Goal: Feedback & Contribution: Contribute content

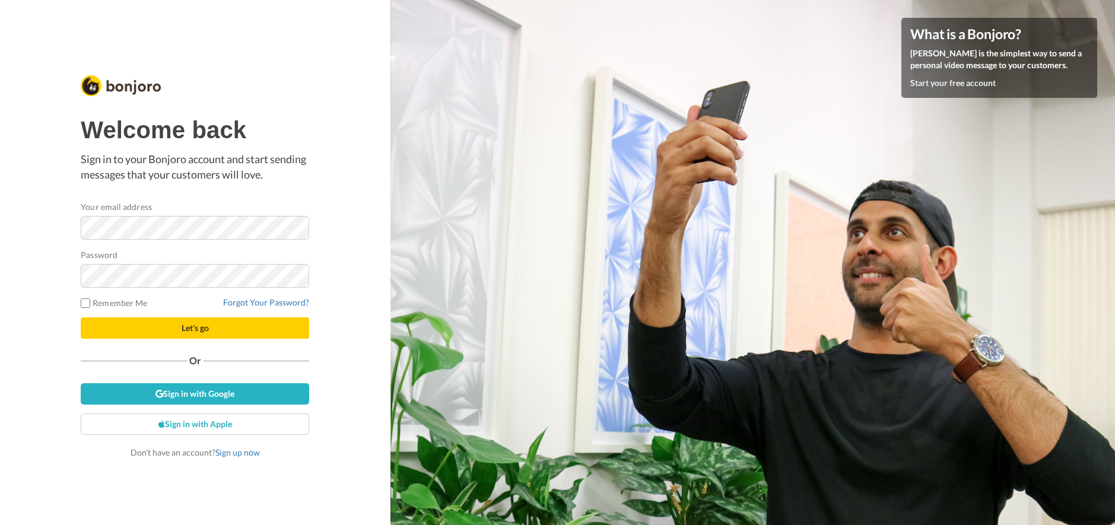
click at [205, 246] on form "Your email address Password Remember Me Forgot Your Password? Let's go" at bounding box center [195, 269] width 228 height 138
click at [219, 405] on div "Welcome back Sign in to your Bonjoro account and start sending messages that yo…" at bounding box center [195, 287] width 228 height 341
click at [228, 397] on link "Sign in with Google" at bounding box center [195, 393] width 228 height 21
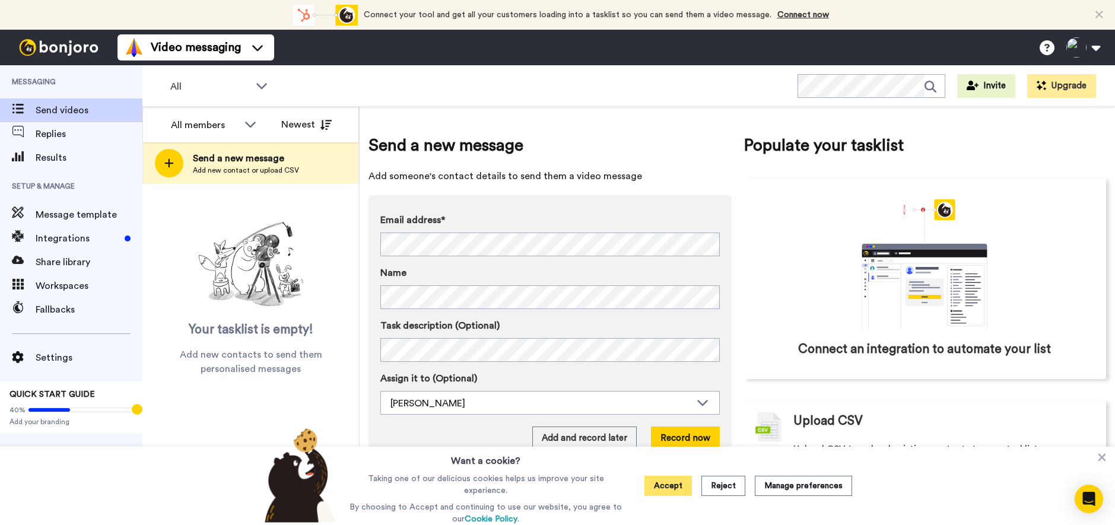
click at [670, 486] on button "Accept" at bounding box center [667, 486] width 47 height 20
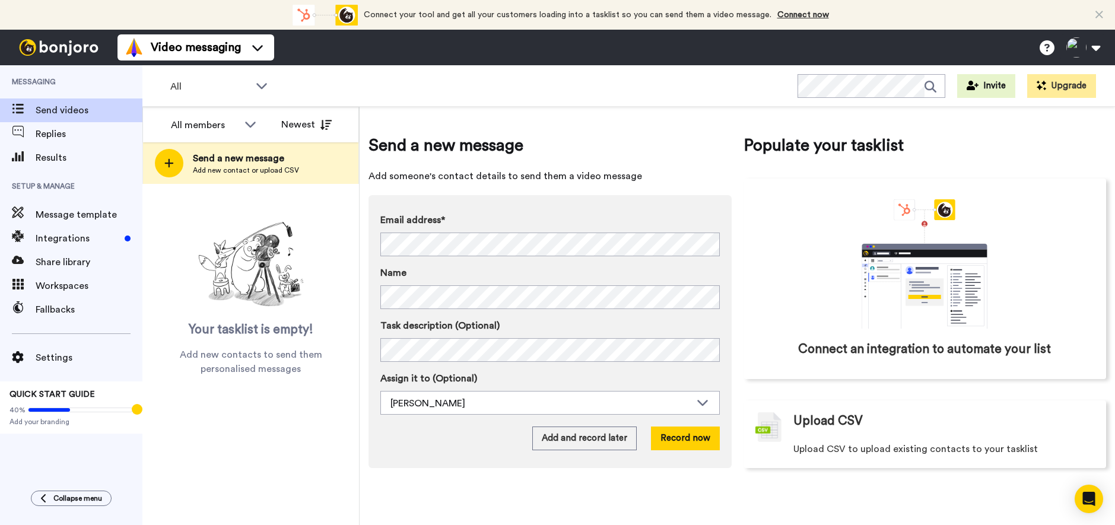
click at [36, 50] on img at bounding box center [58, 47] width 89 height 17
click at [98, 139] on span "Replies" at bounding box center [89, 134] width 107 height 14
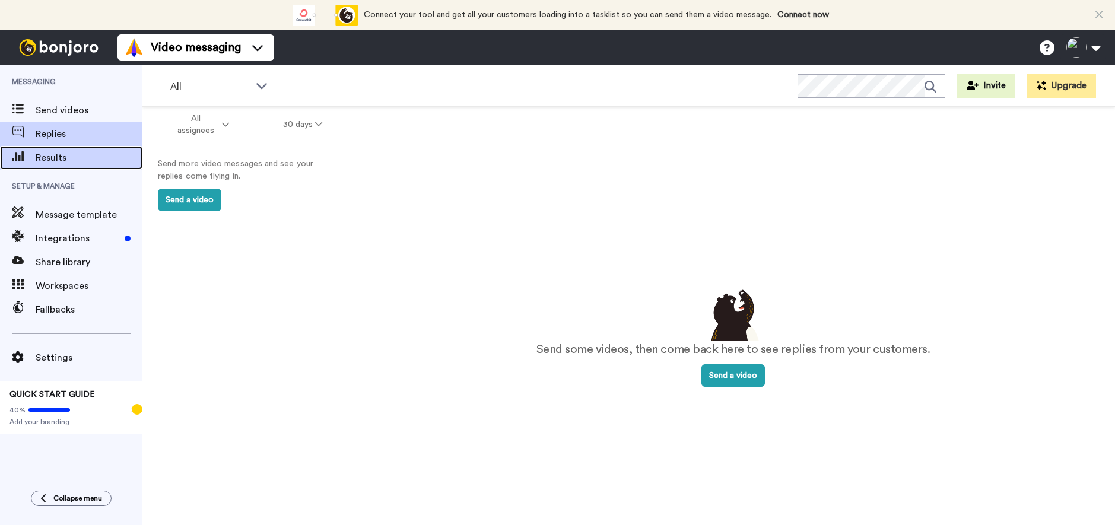
click at [66, 154] on span "Results" at bounding box center [89, 158] width 107 height 14
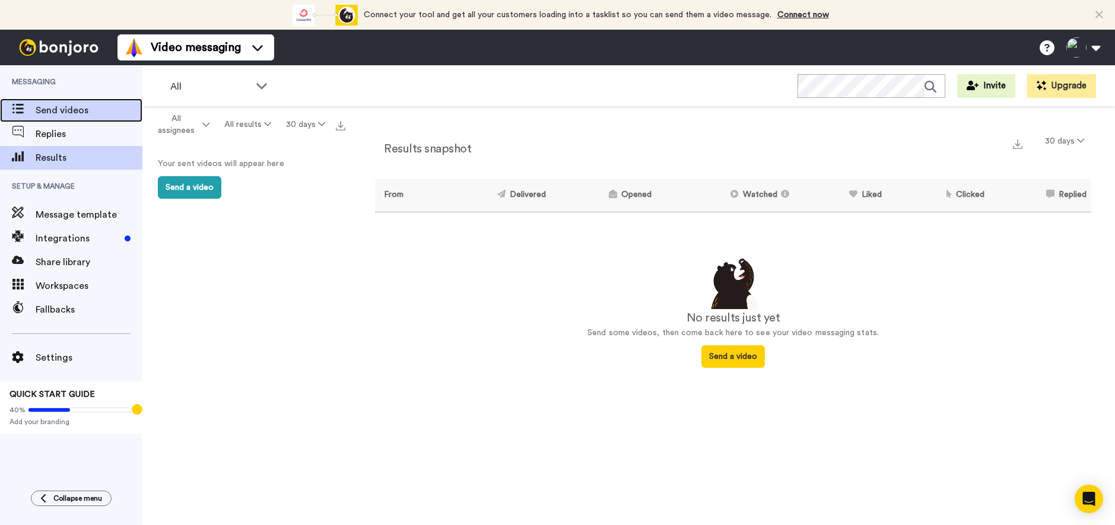
click at [77, 111] on span "Send videos" at bounding box center [89, 110] width 107 height 14
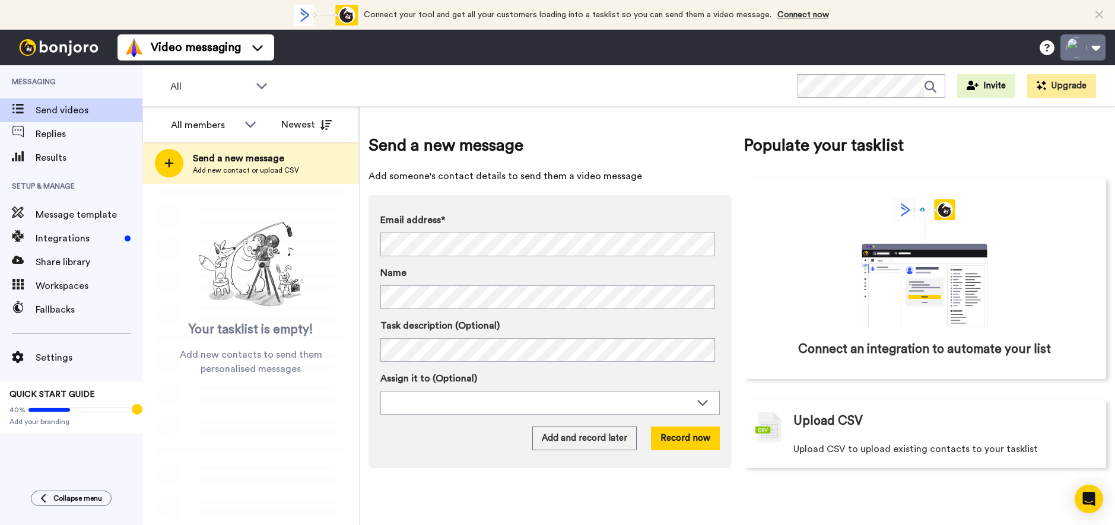
click at [1087, 53] on button at bounding box center [1082, 47] width 45 height 26
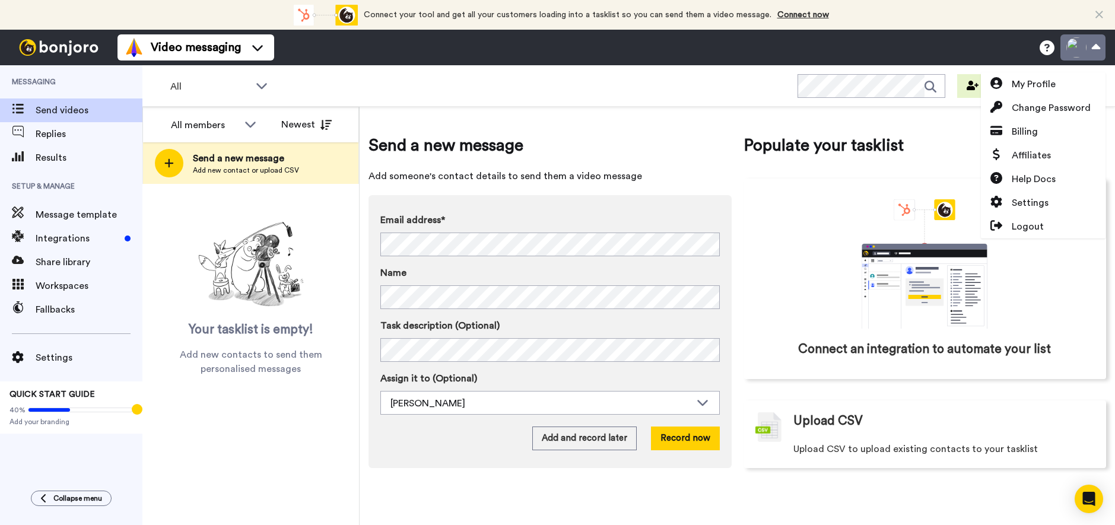
click at [1085, 46] on button at bounding box center [1082, 47] width 45 height 26
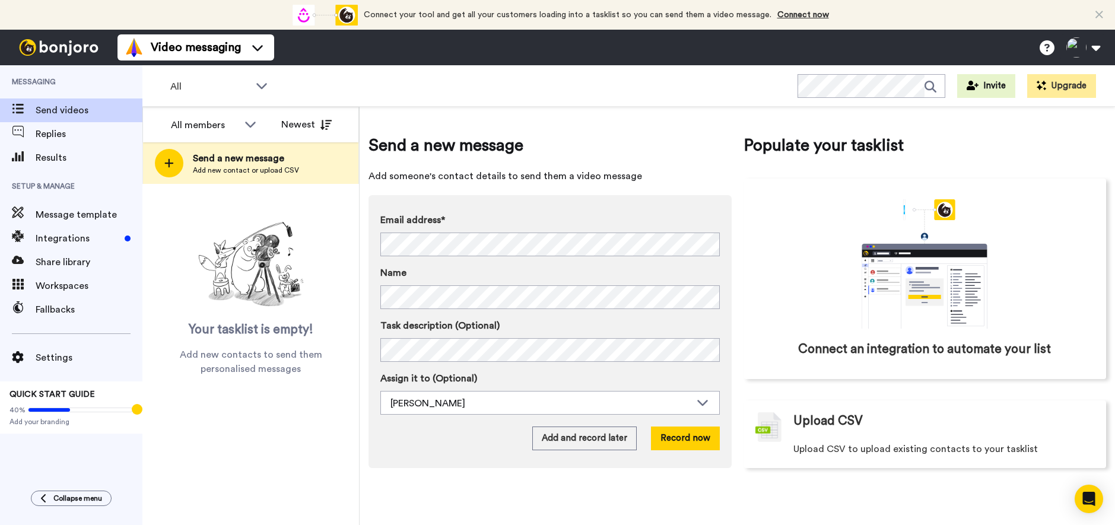
click at [22, 50] on img at bounding box center [58, 47] width 89 height 17
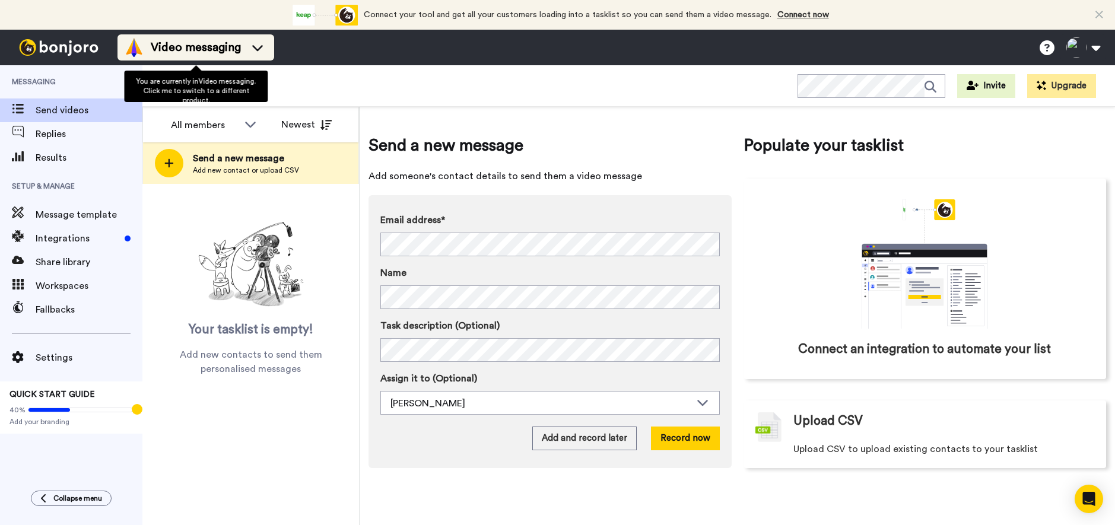
click at [203, 53] on span "Video messaging" at bounding box center [196, 47] width 90 height 17
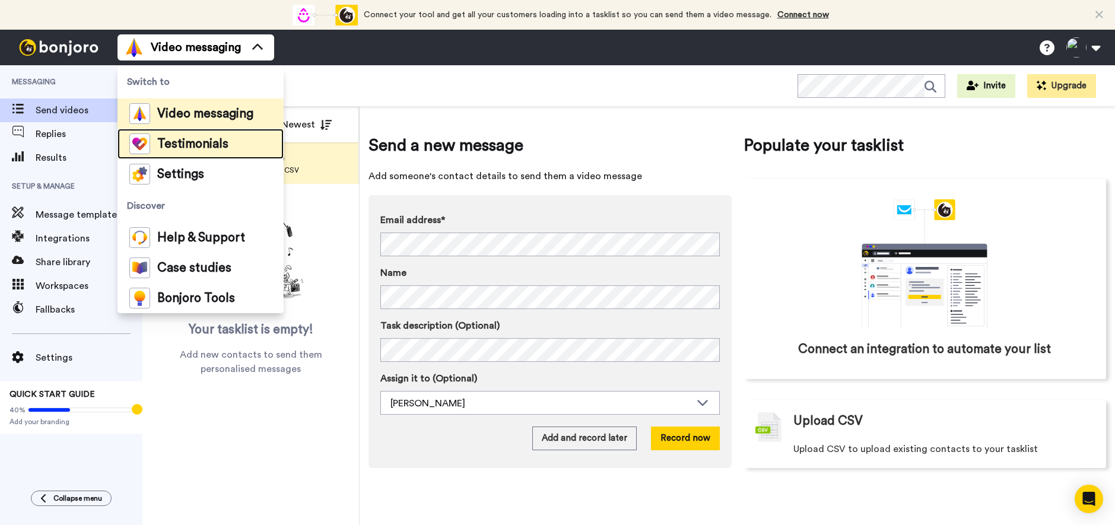
click at [214, 141] on span "Testimonials" at bounding box center [192, 144] width 71 height 12
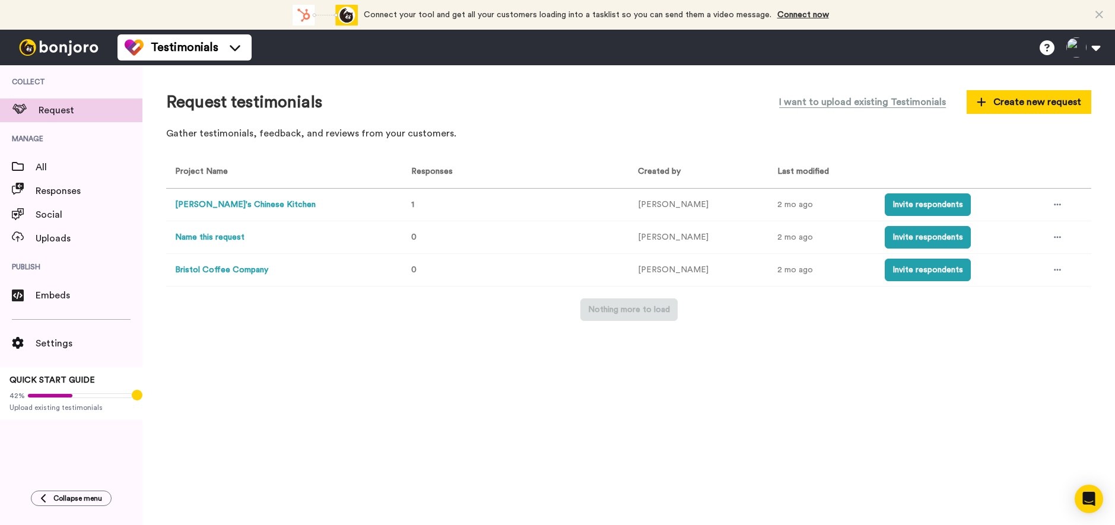
click at [1066, 270] on td at bounding box center [1065, 270] width 52 height 33
click at [1059, 273] on div at bounding box center [1057, 270] width 18 height 18
click at [1039, 374] on li "Delete" at bounding box center [1026, 378] width 100 height 21
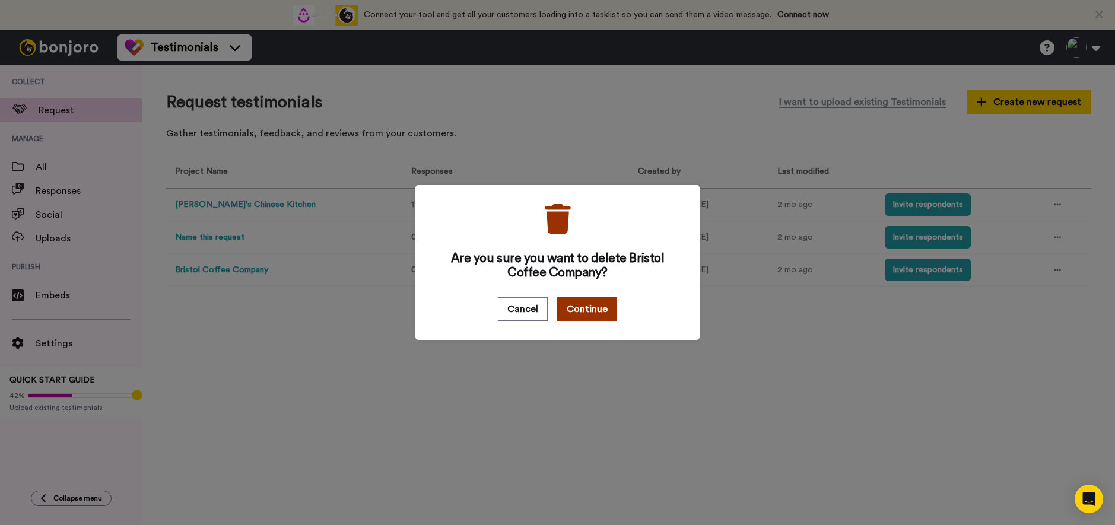
click at [593, 308] on button "Continue" at bounding box center [587, 309] width 60 height 24
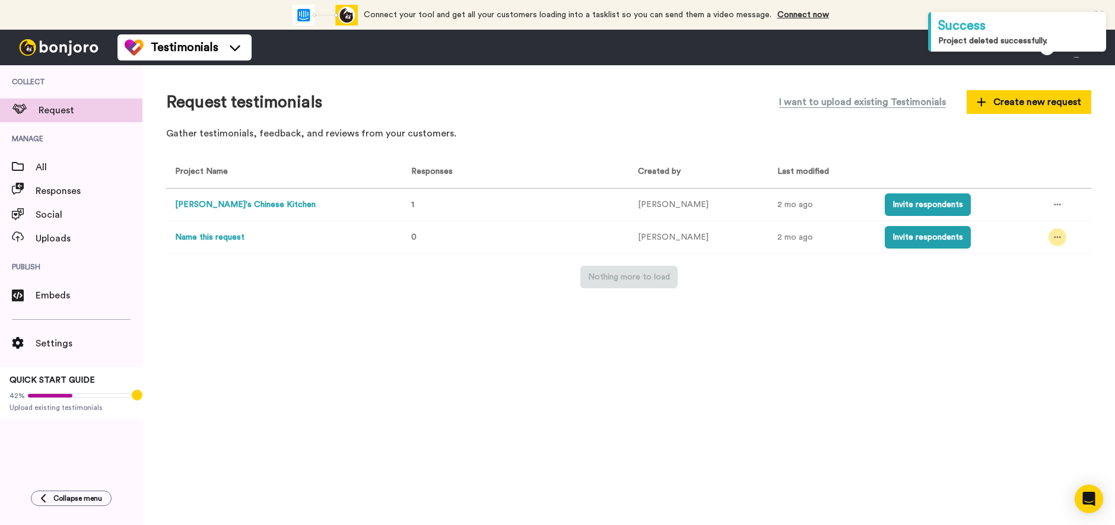
click at [1053, 234] on icon at bounding box center [1056, 237] width 7 height 8
click at [1008, 341] on span "Delete" at bounding box center [1012, 345] width 26 height 8
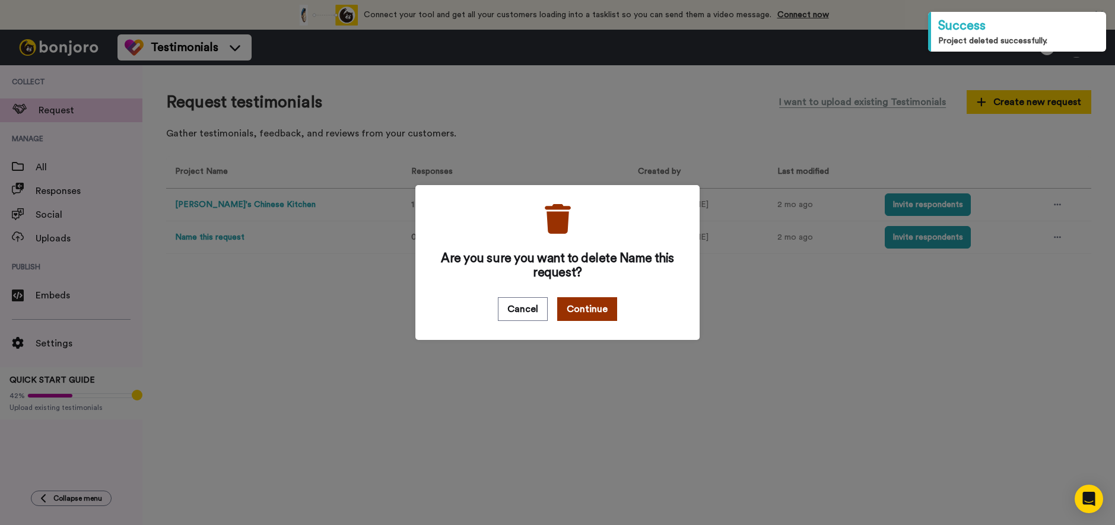
click at [572, 311] on button "Continue" at bounding box center [587, 309] width 60 height 24
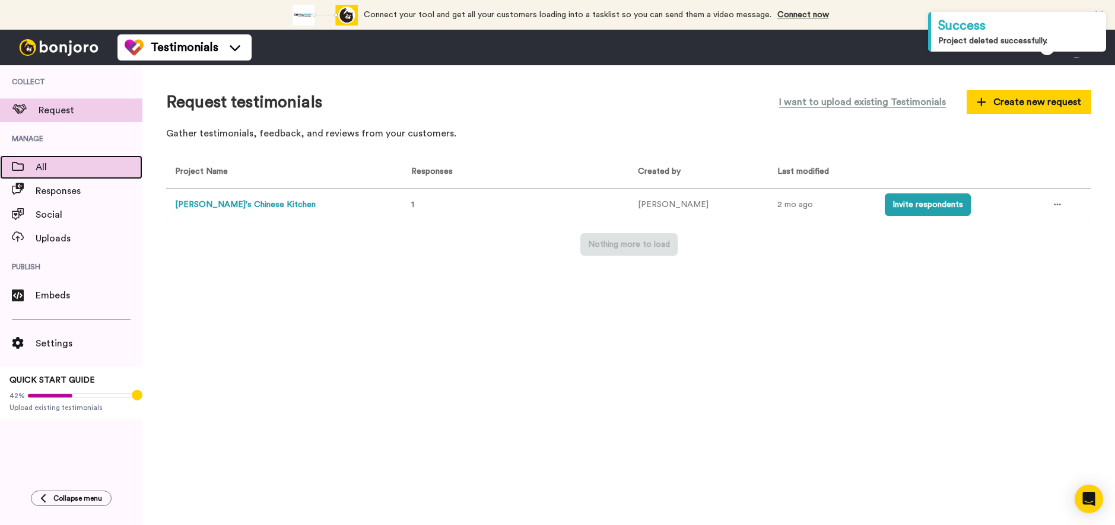
click at [82, 172] on span "All" at bounding box center [89, 167] width 107 height 14
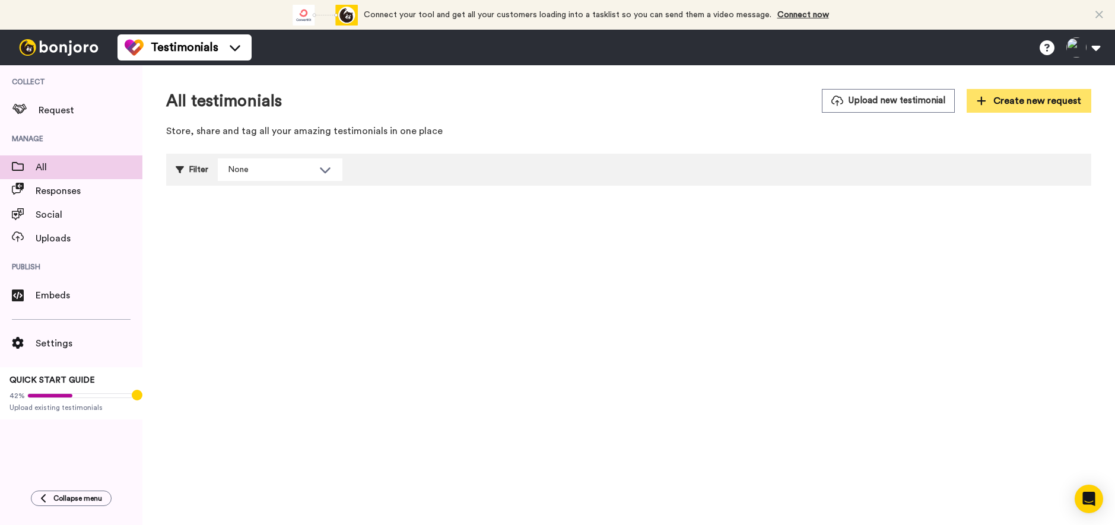
click at [1024, 109] on button "Create new request" at bounding box center [1028, 101] width 125 height 24
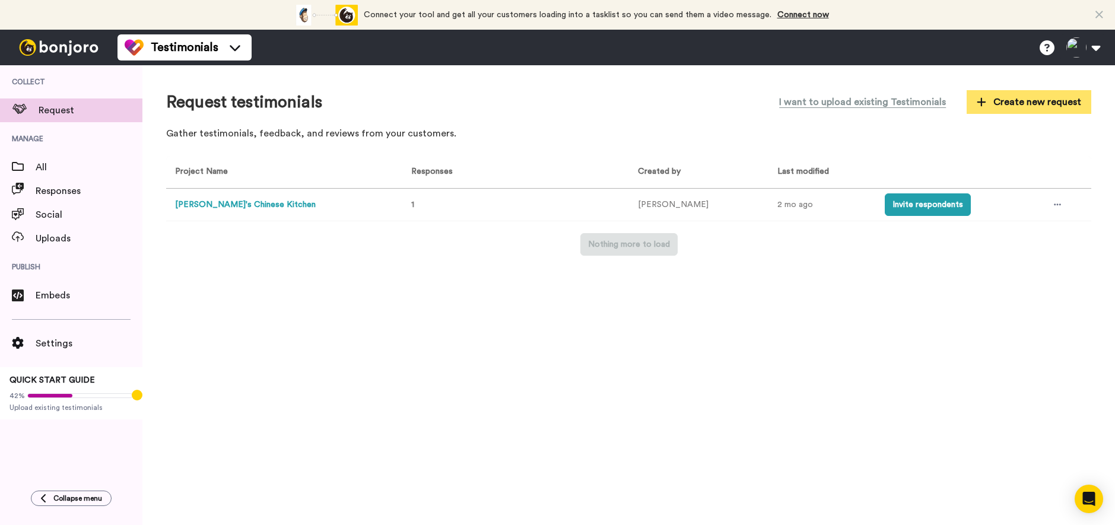
click at [1012, 100] on span "Create new request" at bounding box center [1028, 102] width 104 height 14
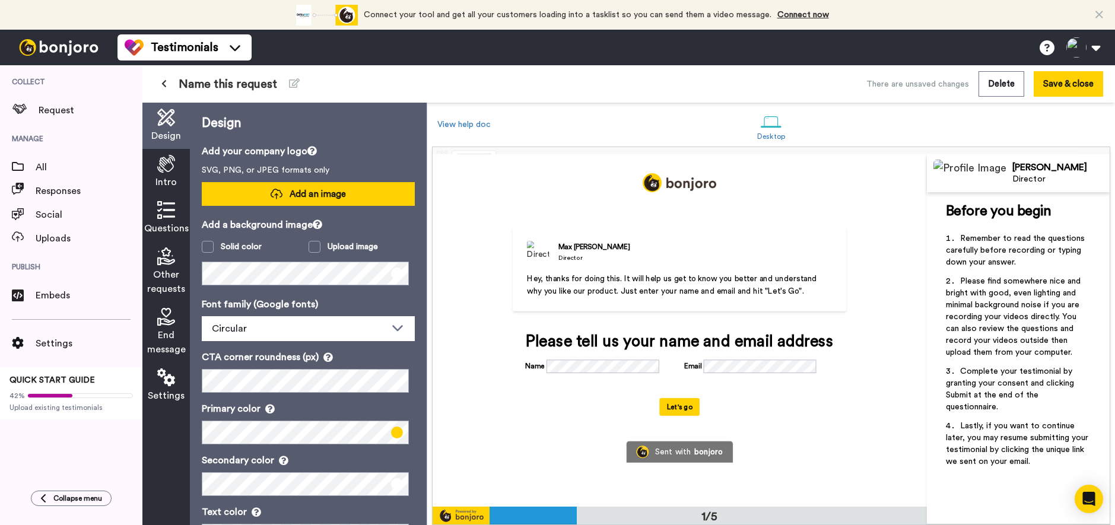
click at [338, 192] on span "Add an image" at bounding box center [317, 194] width 56 height 12
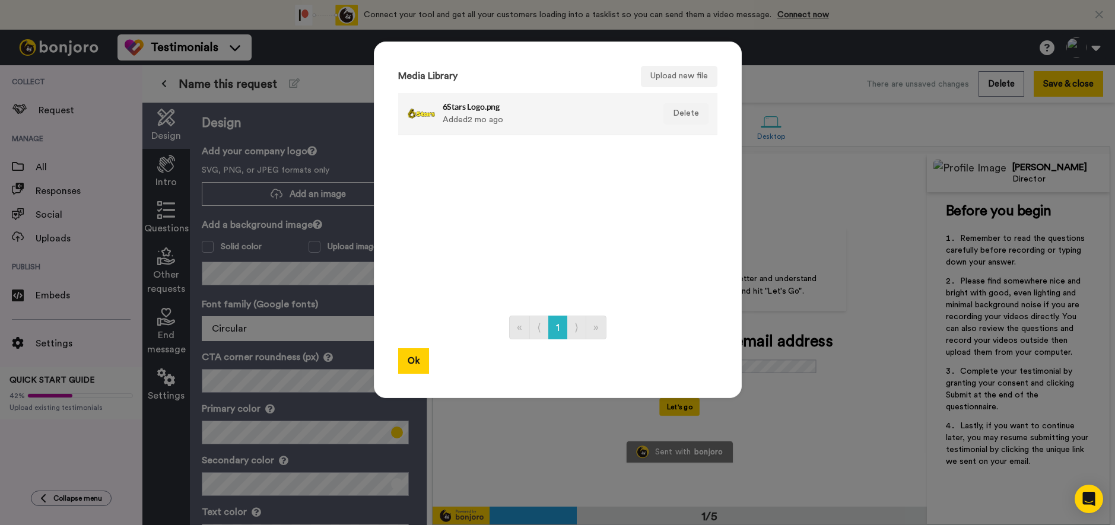
click at [457, 104] on h4 "6Stars Logo.png" at bounding box center [544, 106] width 205 height 9
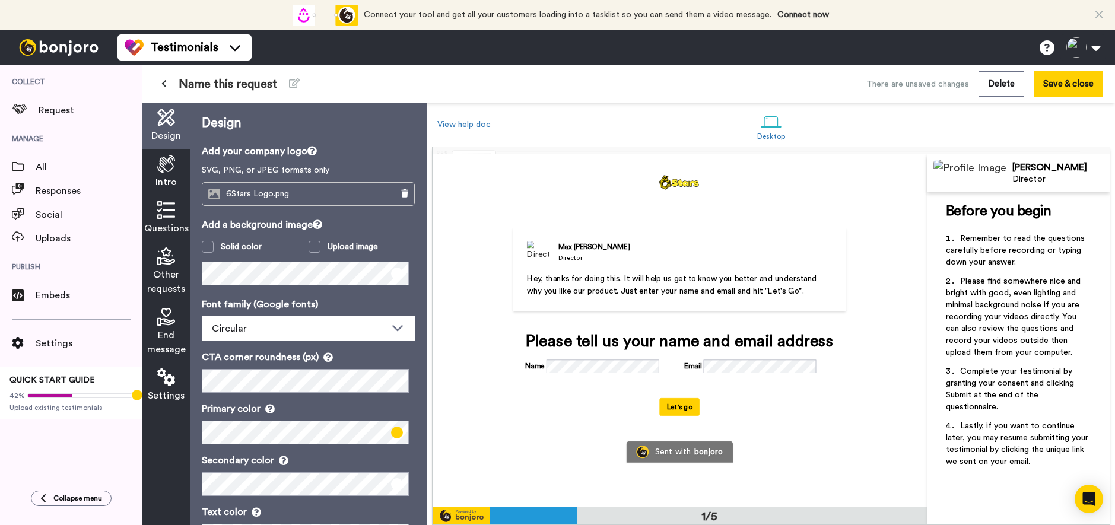
click at [160, 169] on icon at bounding box center [166, 164] width 18 height 18
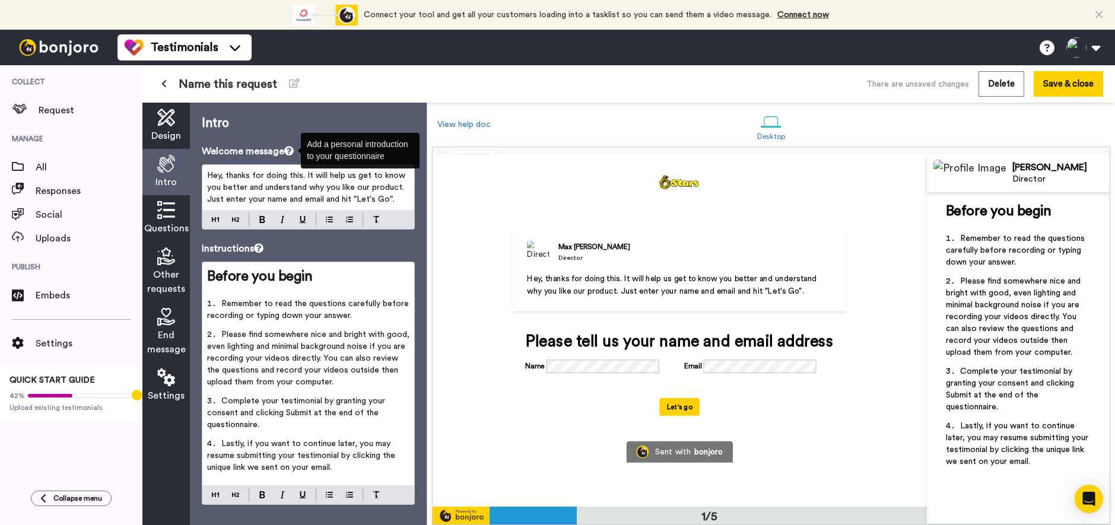
click at [291, 149] on icon at bounding box center [288, 150] width 9 height 9
click at [270, 179] on span "Hey, thanks for doing this. It will help us get to know you better and understa…" at bounding box center [307, 187] width 200 height 32
click at [352, 188] on span "Hey, thanks for doing this. It will help us get to know you better and understa…" at bounding box center [307, 187] width 200 height 32
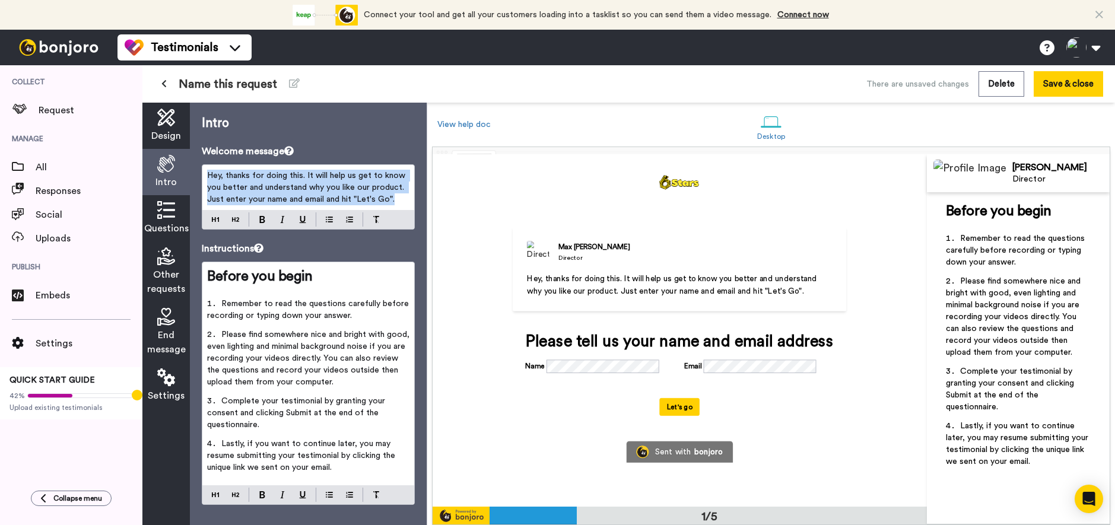
click at [352, 188] on span "Hey, thanks for doing this. It will help us get to know you better and understa…" at bounding box center [307, 187] width 200 height 32
paste div
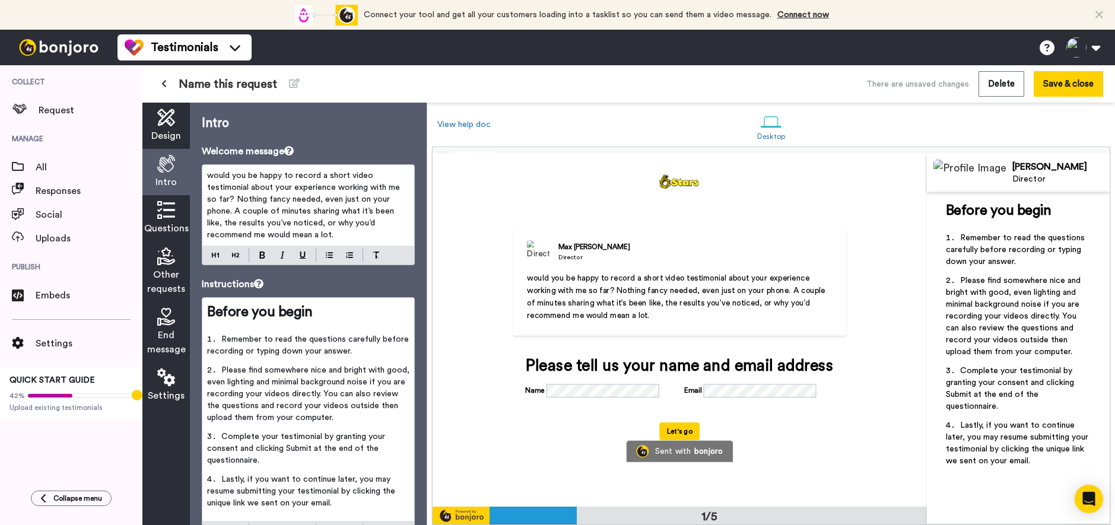
click at [209, 172] on span "would you be happy to record a short video testimonial about your experience wo…" at bounding box center [304, 205] width 195 height 68
click at [353, 231] on p "Hey, would you be happy to record a short video testimonial about your experien…" at bounding box center [308, 205] width 202 height 71
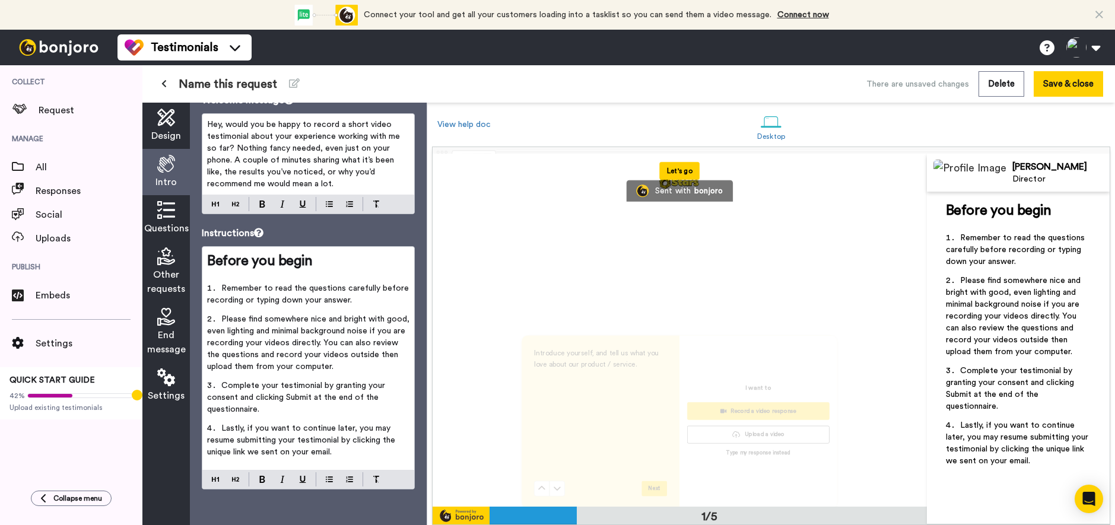
scroll to position [297, 0]
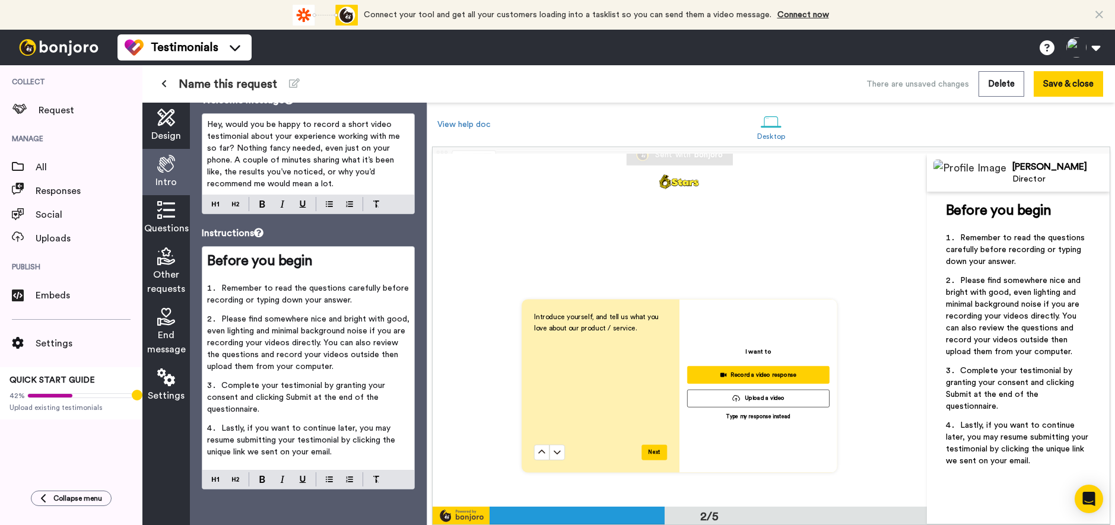
click at [158, 223] on span "Questions" at bounding box center [166, 228] width 44 height 14
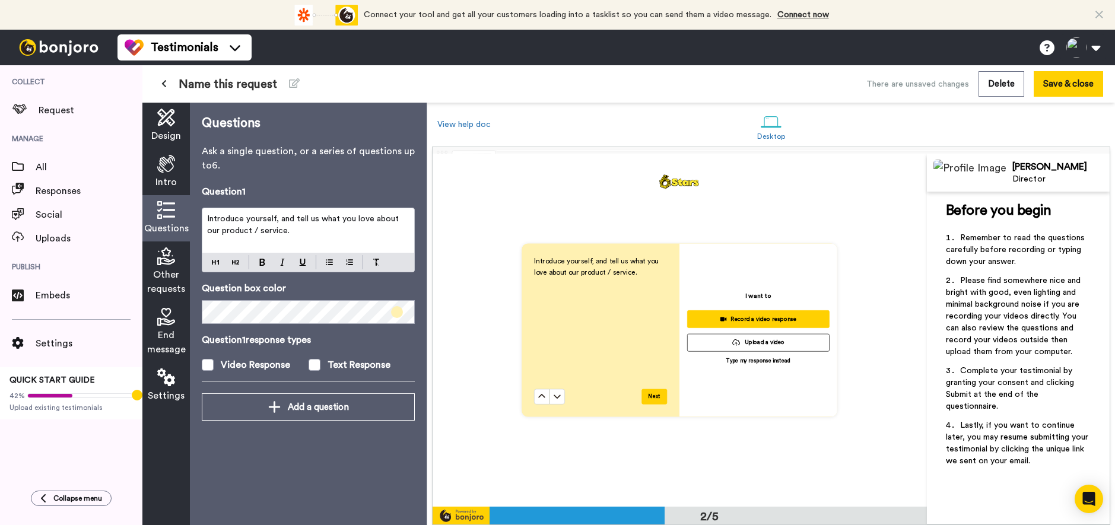
scroll to position [353, 0]
click at [317, 364] on span at bounding box center [314, 365] width 12 height 12
click at [260, 237] on p "Introduce yourself, and tell us what you love about our product / service." at bounding box center [308, 225] width 202 height 24
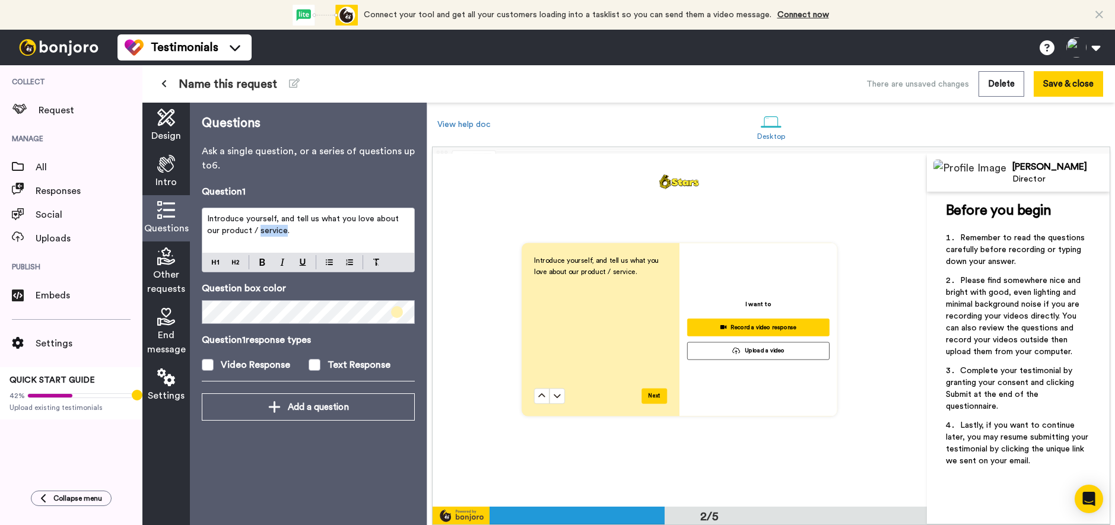
click at [260, 237] on p "Introduce yourself, and tell us what you love about our product / service." at bounding box center [308, 225] width 202 height 24
click at [275, 230] on p "Introduce yourself, and tell us what you love about our product / service." at bounding box center [308, 225] width 202 height 24
drag, startPoint x: 278, startPoint y: 217, endPoint x: 342, endPoint y: 230, distance: 64.7
click at [339, 231] on p "Introduce yourself, and tell us what you love about our product / service." at bounding box center [308, 225] width 202 height 24
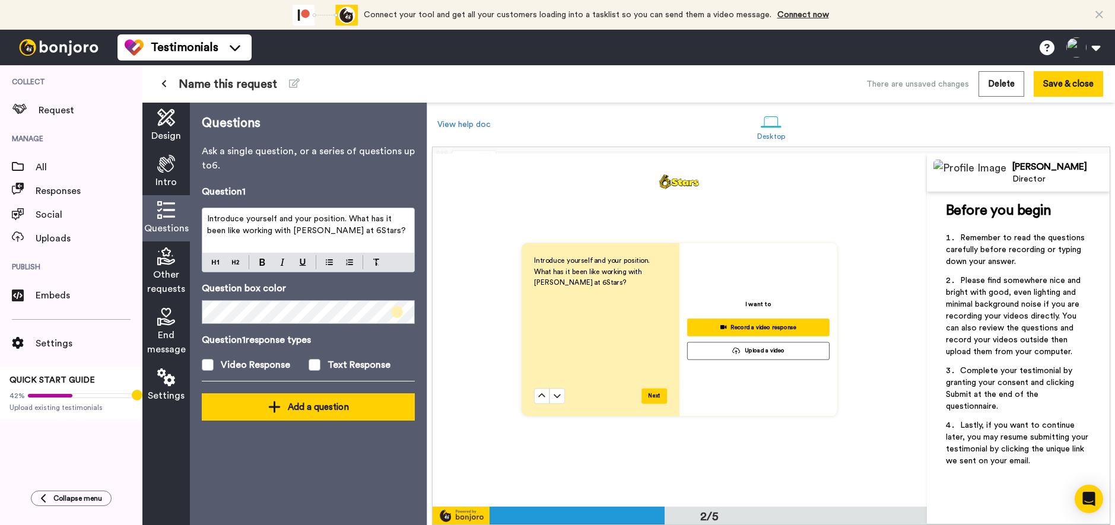
click at [346, 415] on button "Add a question" at bounding box center [308, 406] width 213 height 27
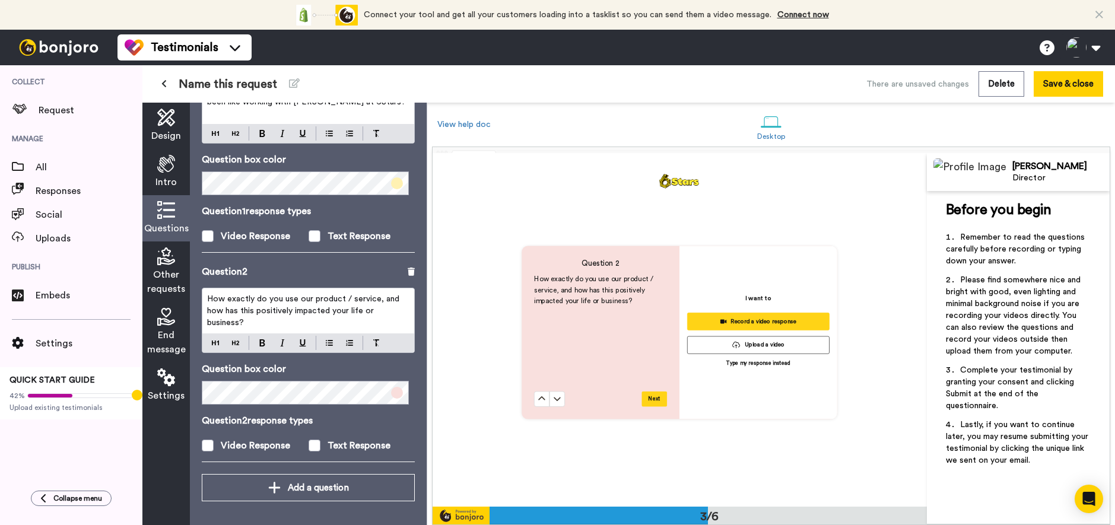
scroll to position [705, 0]
click at [317, 303] on span "How exactly do you use our product / service, and how has this positively impac…" at bounding box center [304, 311] width 195 height 32
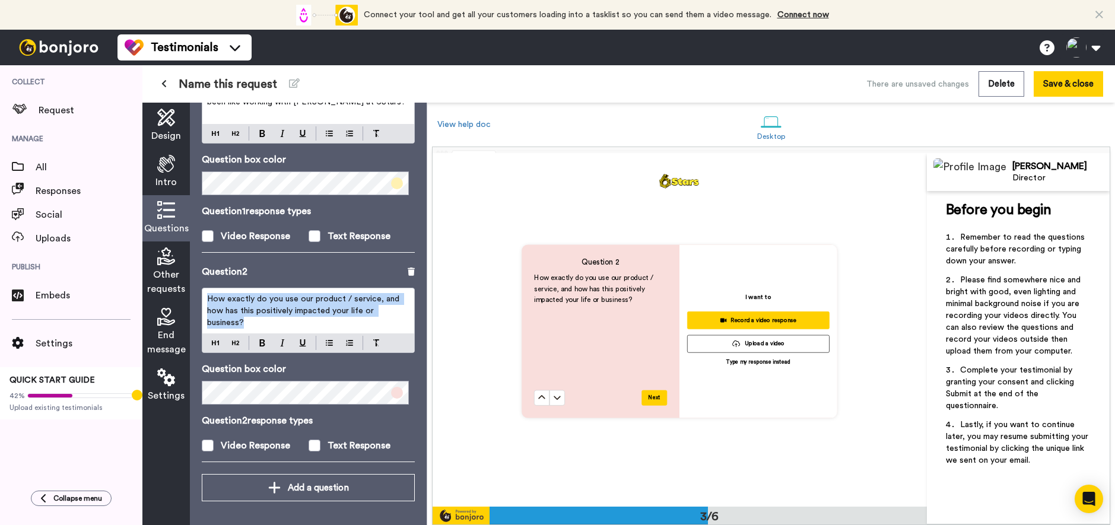
click at [317, 303] on span "How exactly do you use our product / service, and how has this positively impac…" at bounding box center [304, 311] width 195 height 32
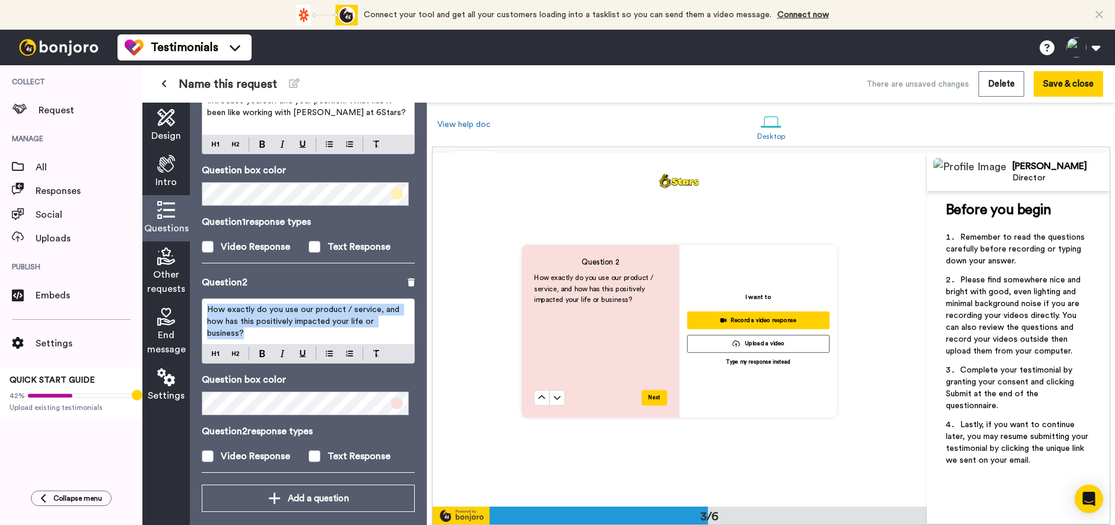
scroll to position [119, 0]
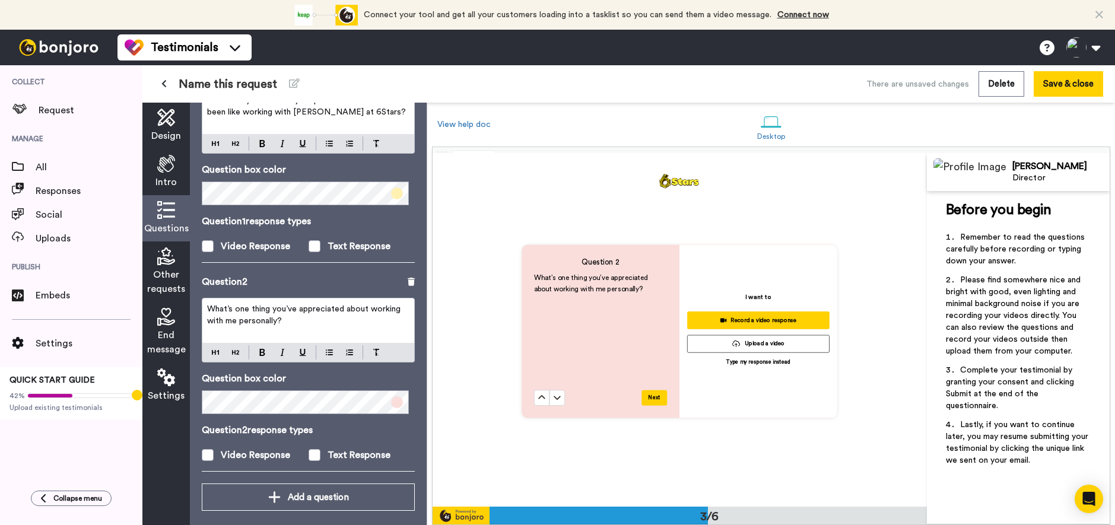
click at [392, 420] on div "Question 2 What’s one thing you’ve appreciated about working with me personally…" at bounding box center [308, 379] width 213 height 209
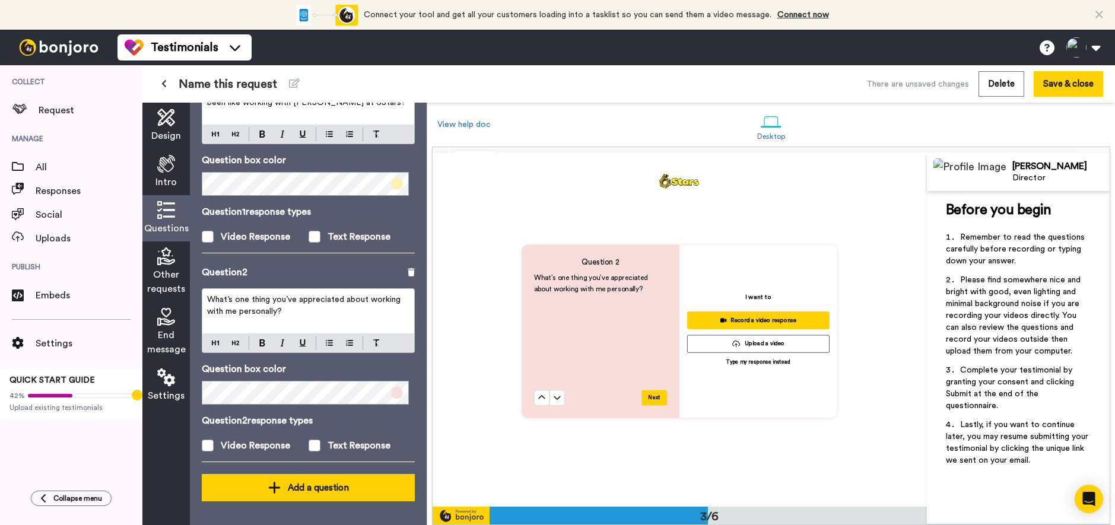
click at [332, 491] on div "Add a question" at bounding box center [308, 487] width 194 height 14
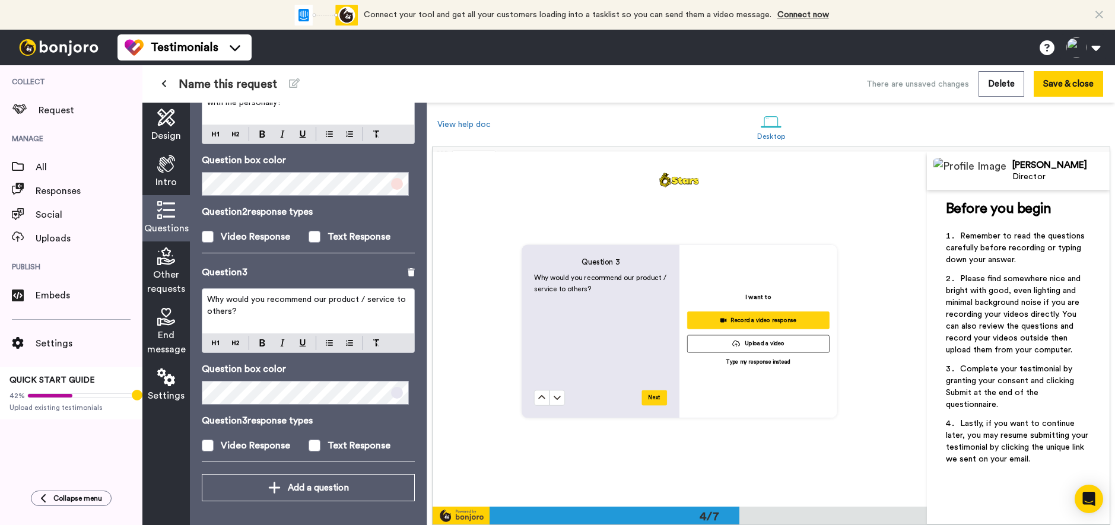
scroll to position [1061, 0]
click at [267, 320] on div "Why would you recommend our product / service to others?" at bounding box center [308, 311] width 212 height 44
click at [326, 300] on span "Would you recommend me to other restaurant owners — and if so, why?" at bounding box center [296, 305] width 179 height 20
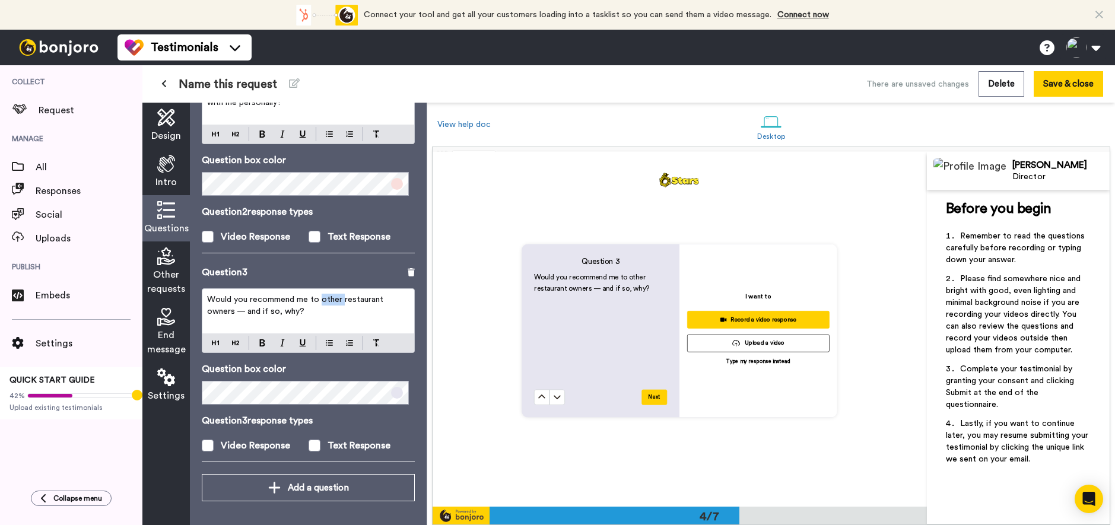
click at [326, 300] on span "Would you recommend me to other restaurant owners — and if so, why?" at bounding box center [296, 305] width 179 height 20
click at [349, 297] on span "Would you recommend me to other restaurant owners — and if so, why?" at bounding box center [296, 305] width 179 height 20
drag, startPoint x: 330, startPoint y: 317, endPoint x: 203, endPoint y: 311, distance: 127.0
click at [203, 311] on div "Would you recommend me to other Business owners — and if so, why?" at bounding box center [308, 311] width 212 height 44
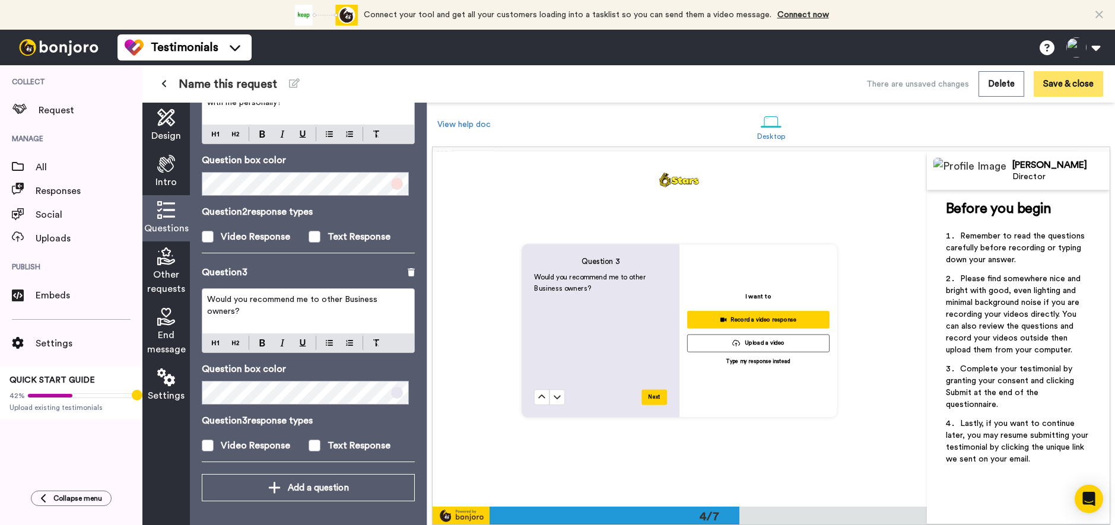
click at [1077, 80] on button "Save & close" at bounding box center [1067, 84] width 69 height 26
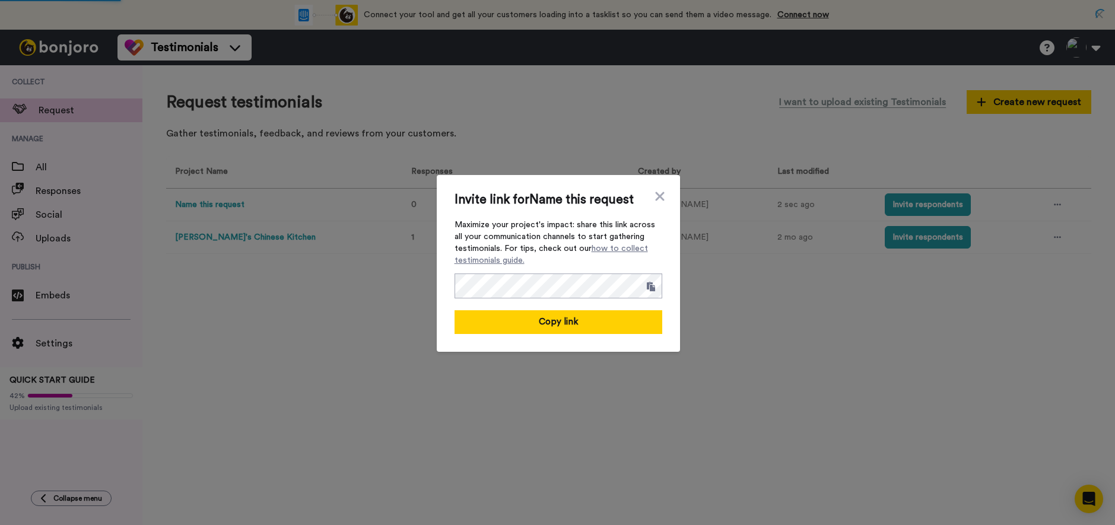
click at [683, 191] on div "Invite link for Name this request Maximize your project's impact: share this li…" at bounding box center [557, 262] width 1115 height 525
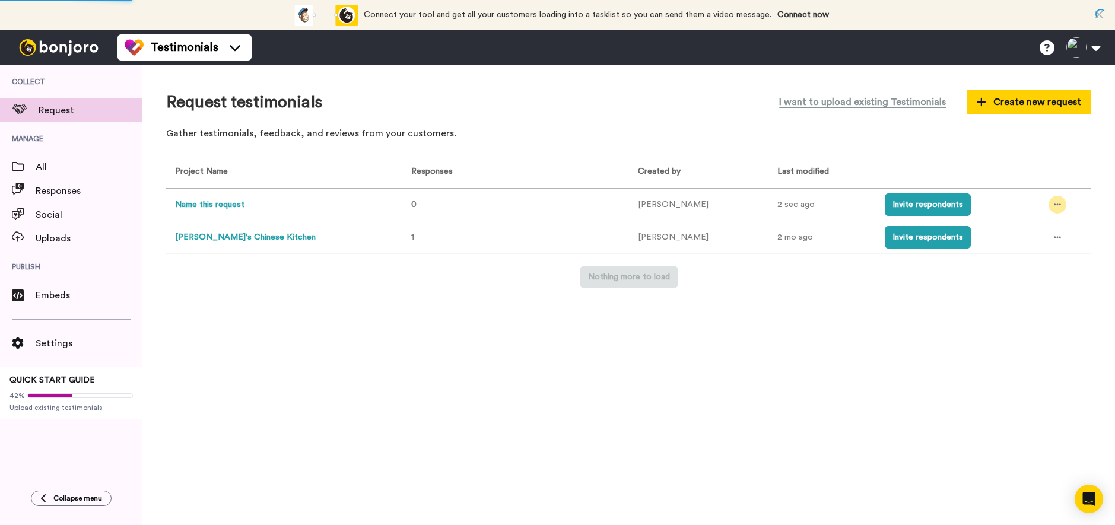
click at [1048, 199] on div at bounding box center [1057, 205] width 18 height 18
click at [998, 202] on td "Invite respondents" at bounding box center [957, 205] width 164 height 33
click at [217, 202] on button "Name this request" at bounding box center [209, 205] width 69 height 12
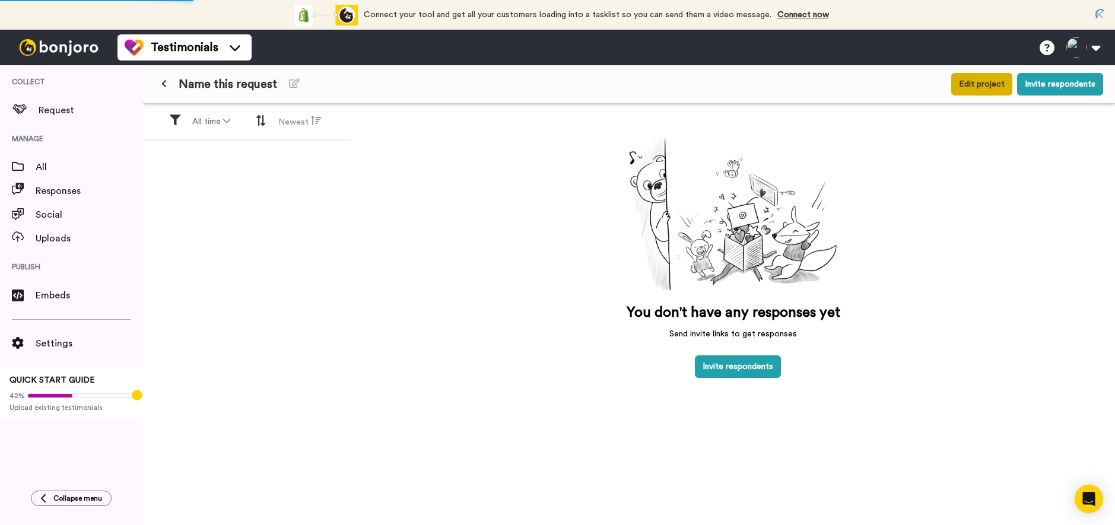
click at [979, 81] on button "Edit project" at bounding box center [981, 84] width 61 height 23
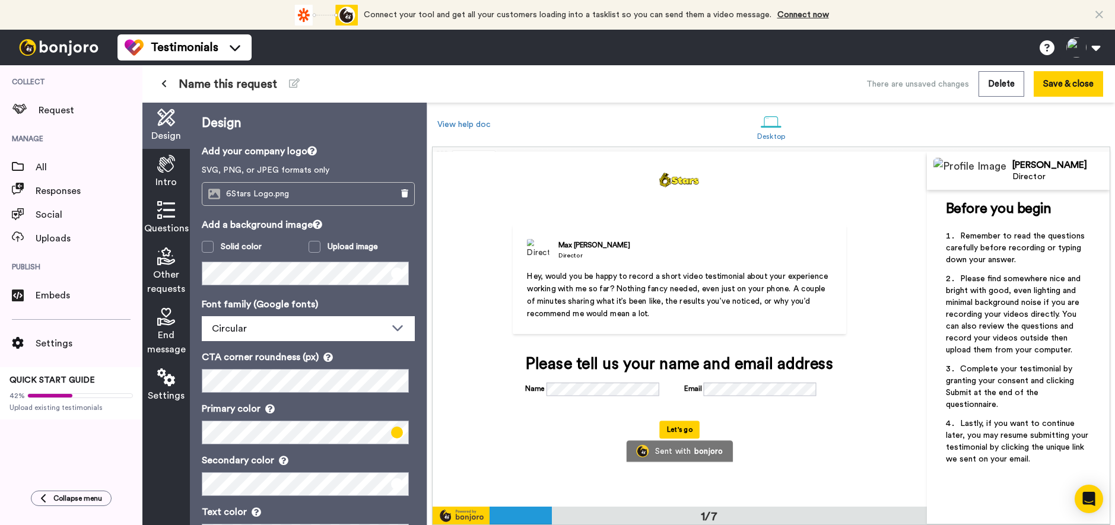
click at [176, 222] on span "Questions" at bounding box center [166, 228] width 44 height 14
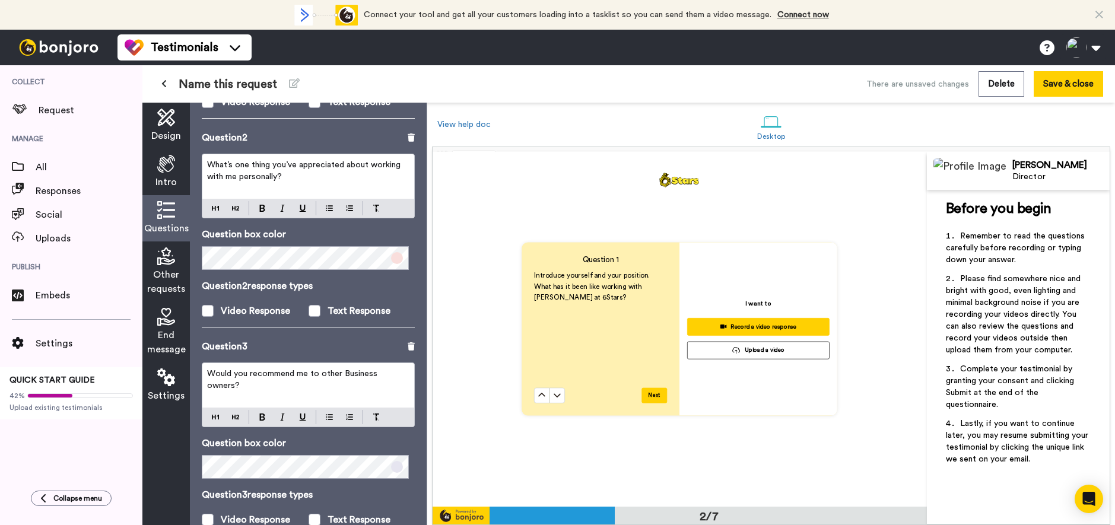
scroll to position [337, 0]
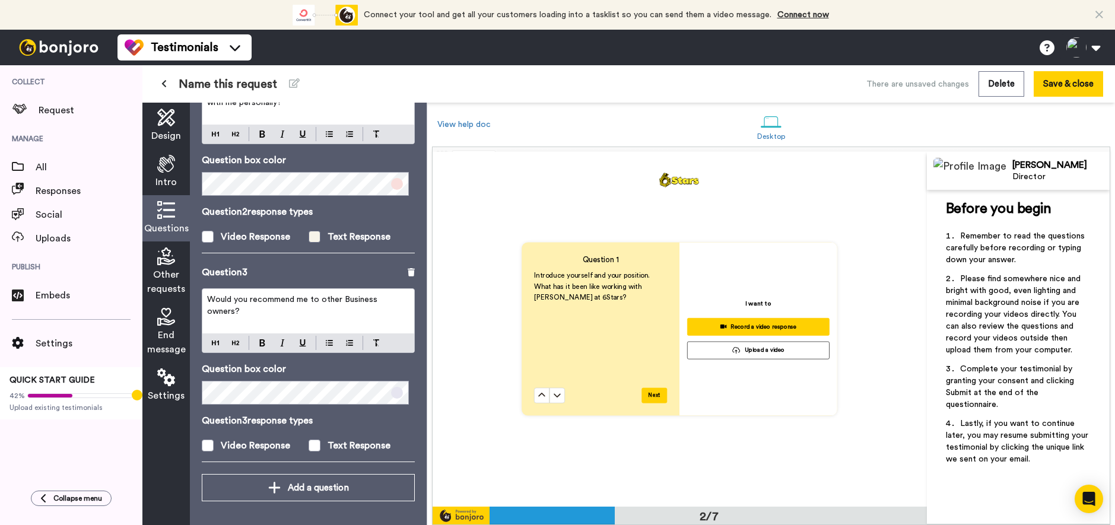
click at [320, 234] on label "Text Response" at bounding box center [361, 237] width 107 height 14
click at [317, 447] on span at bounding box center [314, 446] width 12 height 12
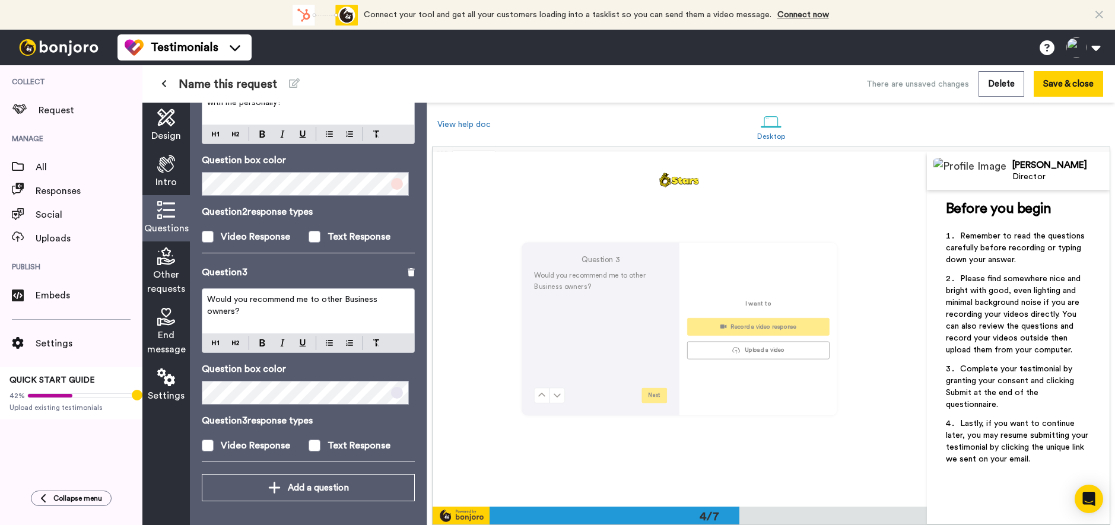
scroll to position [1064, 0]
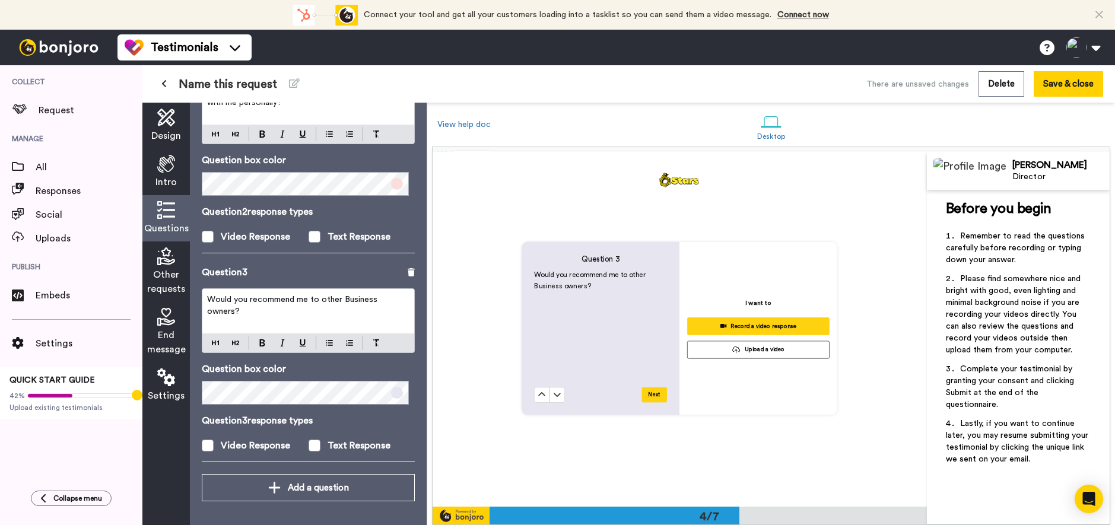
click at [165, 262] on icon at bounding box center [166, 256] width 18 height 18
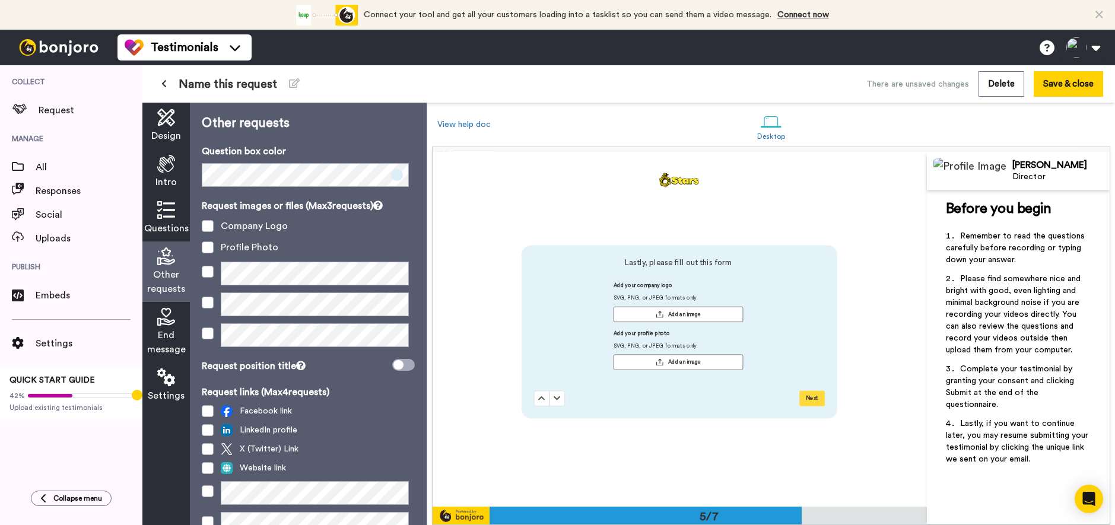
scroll to position [1418, 0]
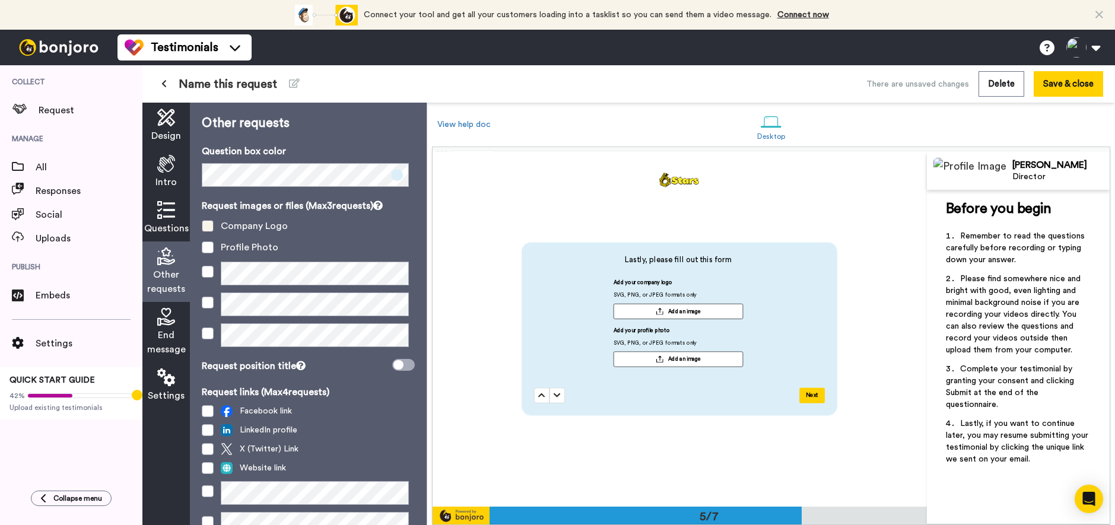
click at [210, 229] on span at bounding box center [208, 226] width 12 height 12
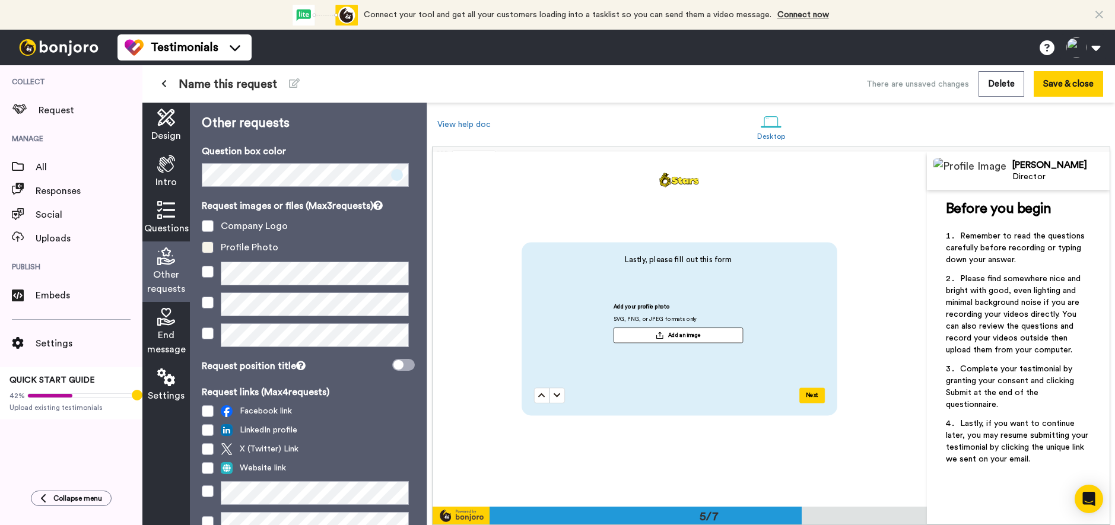
click at [213, 251] on span at bounding box center [208, 247] width 12 height 12
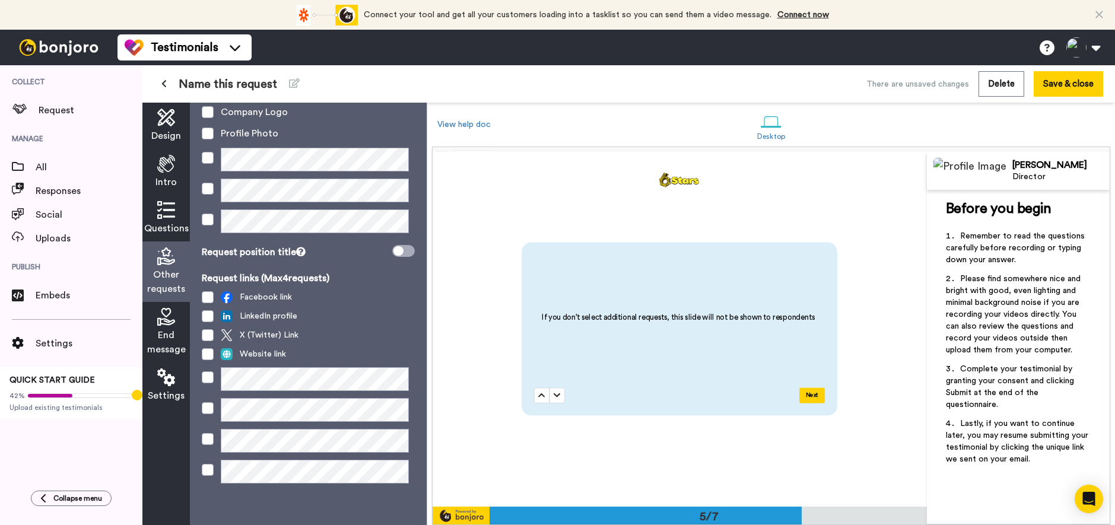
scroll to position [115, 0]
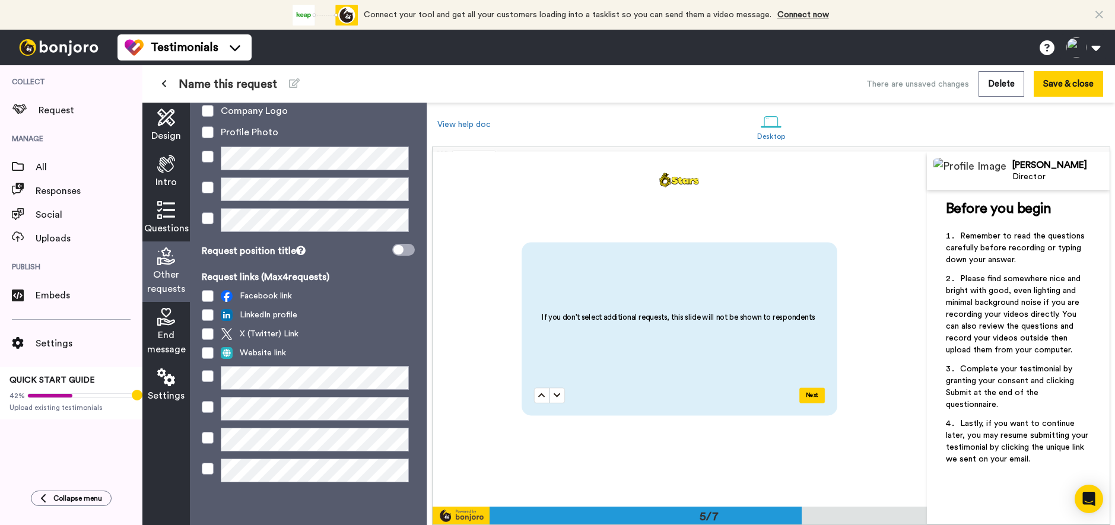
click at [160, 330] on span "End message" at bounding box center [166, 342] width 39 height 28
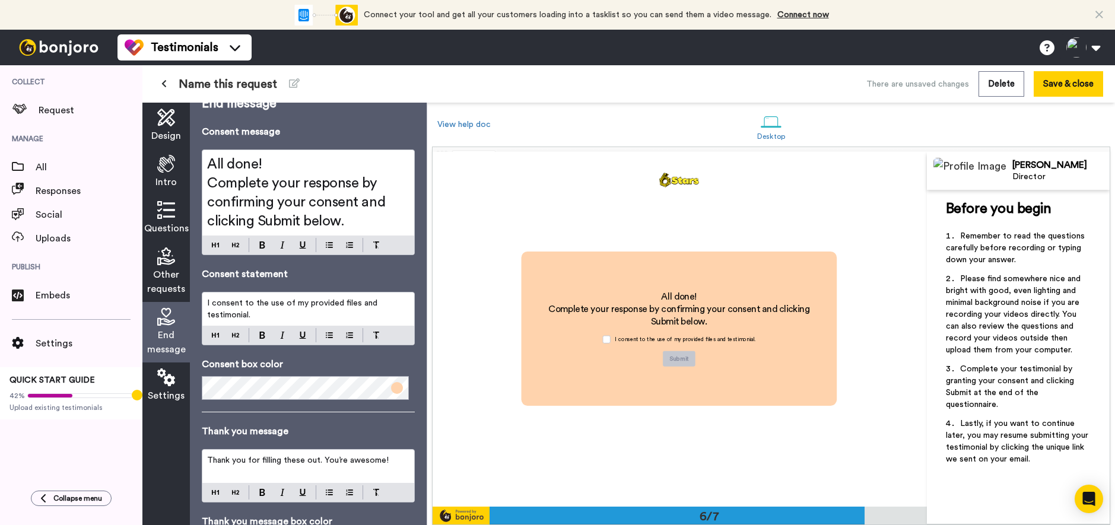
scroll to position [87, 0]
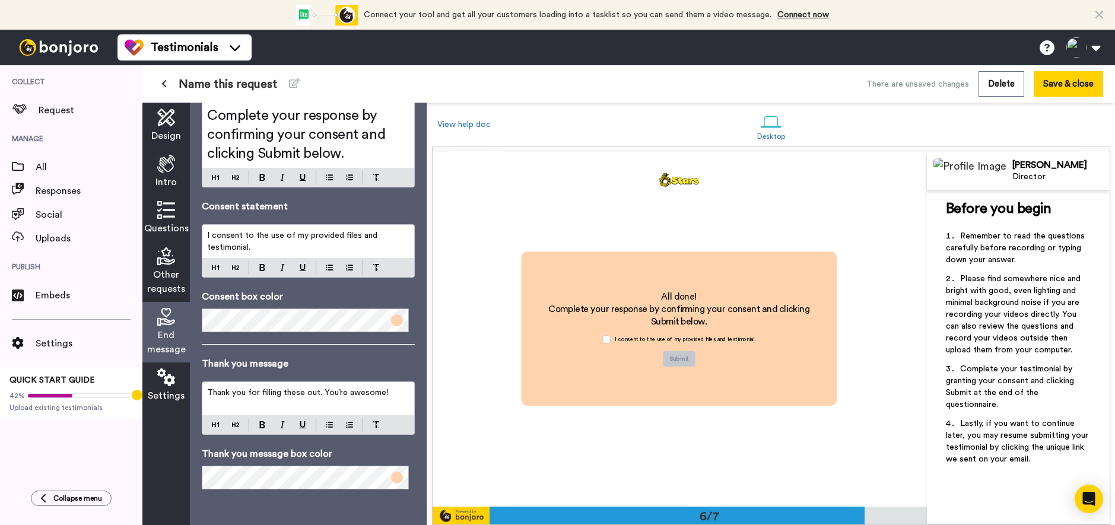
click at [173, 381] on icon at bounding box center [166, 377] width 18 height 18
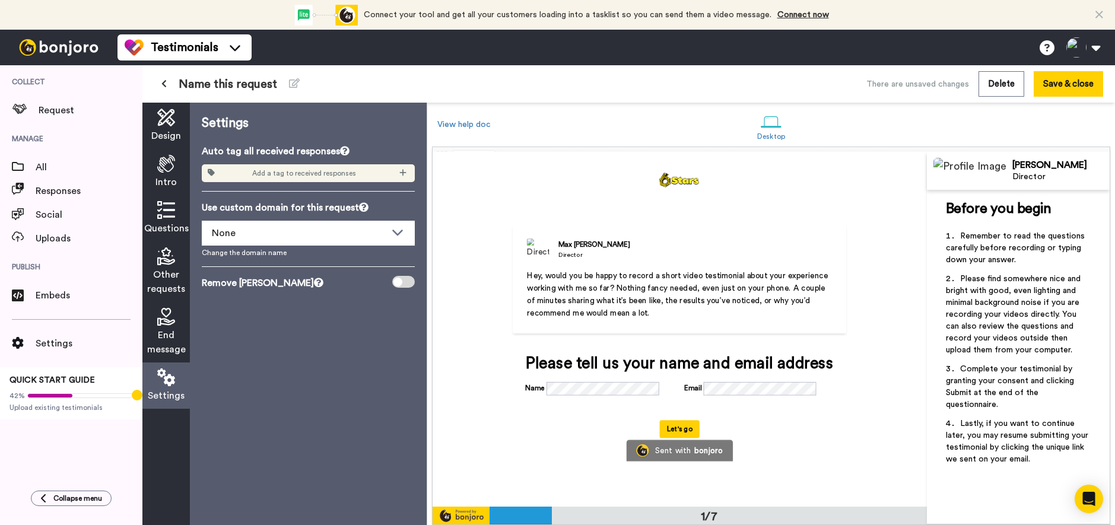
scroll to position [0, 0]
click at [241, 236] on div "None" at bounding box center [299, 233] width 174 height 14
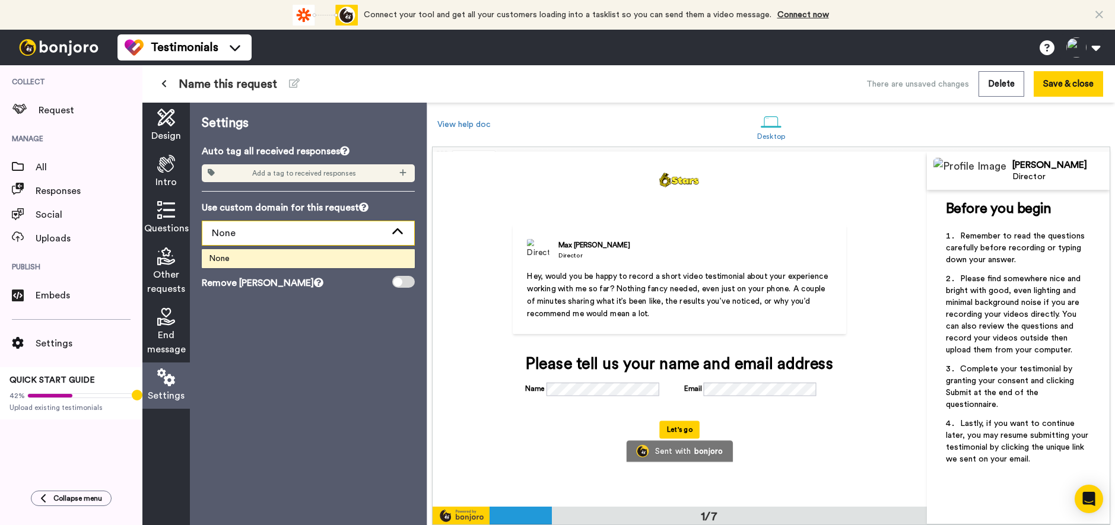
click at [254, 231] on div "None" at bounding box center [299, 233] width 174 height 14
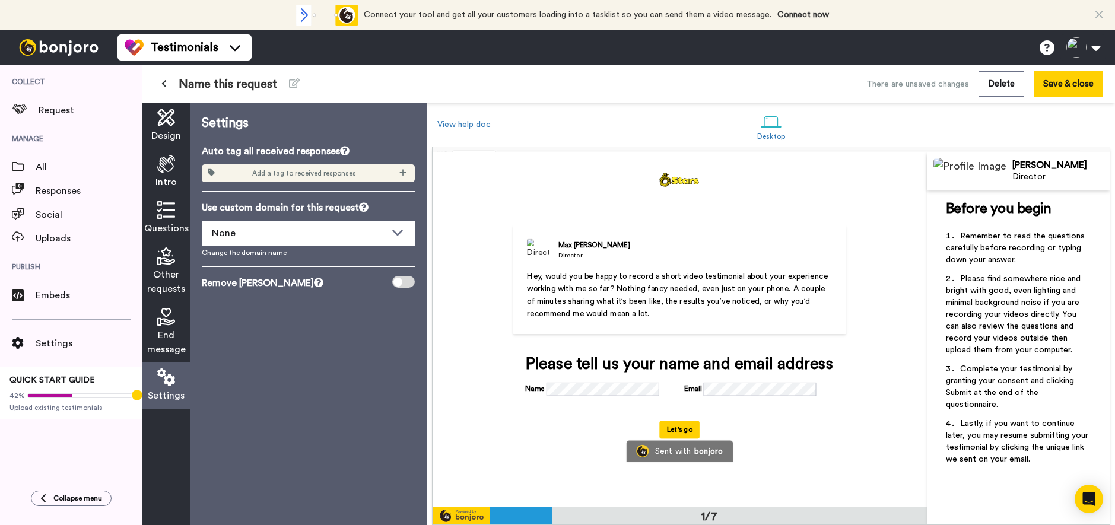
click at [395, 276] on div at bounding box center [403, 282] width 23 height 12
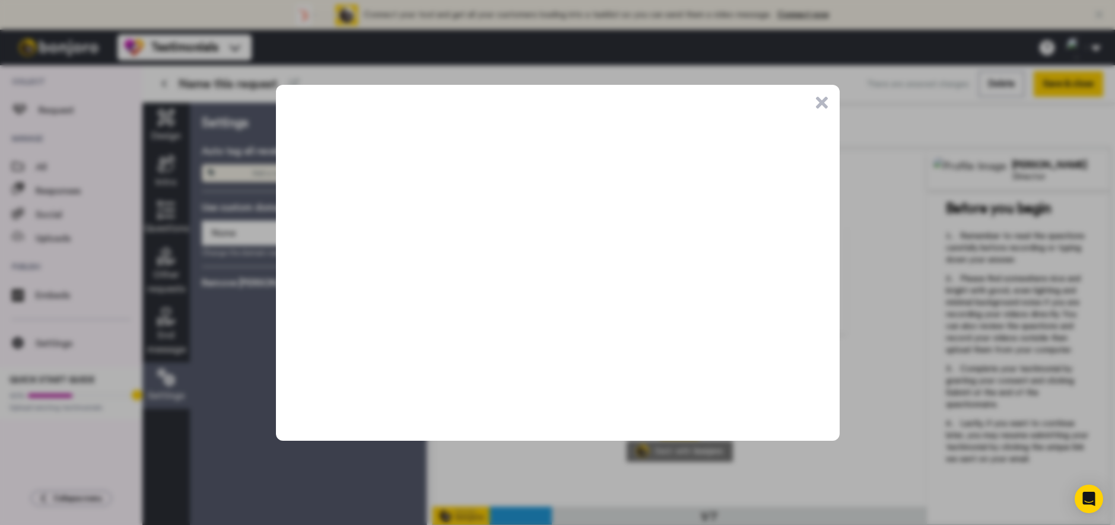
click at [826, 100] on button ".cls-1{stroke-width:0px;}" at bounding box center [822, 103] width 12 height 12
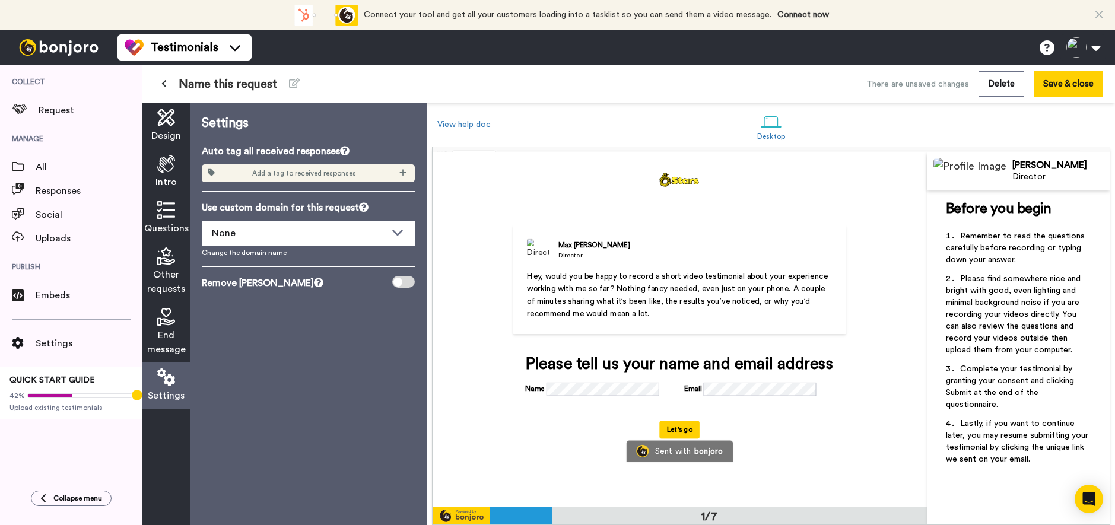
click at [186, 132] on div "Design" at bounding box center [165, 126] width 47 height 46
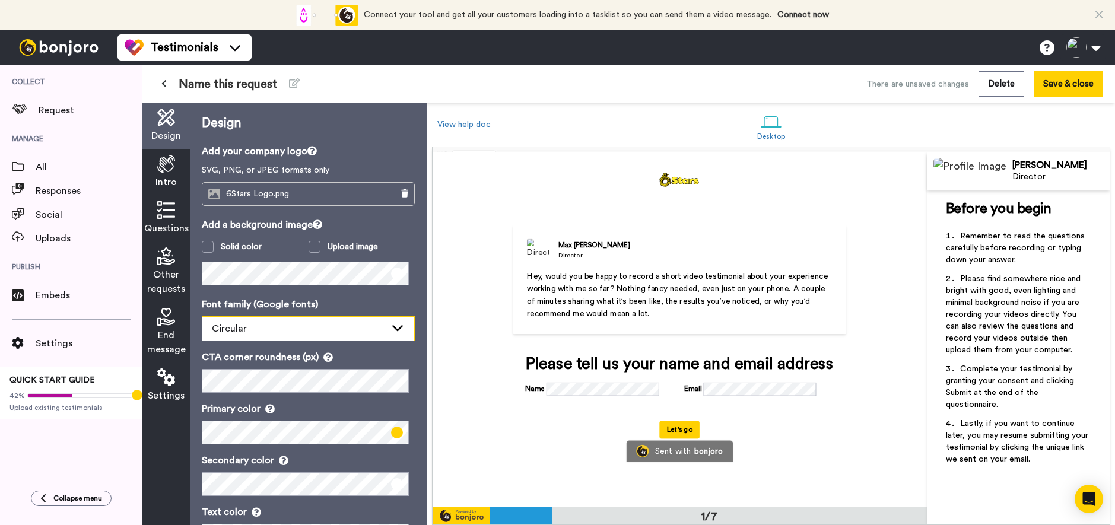
scroll to position [46, 0]
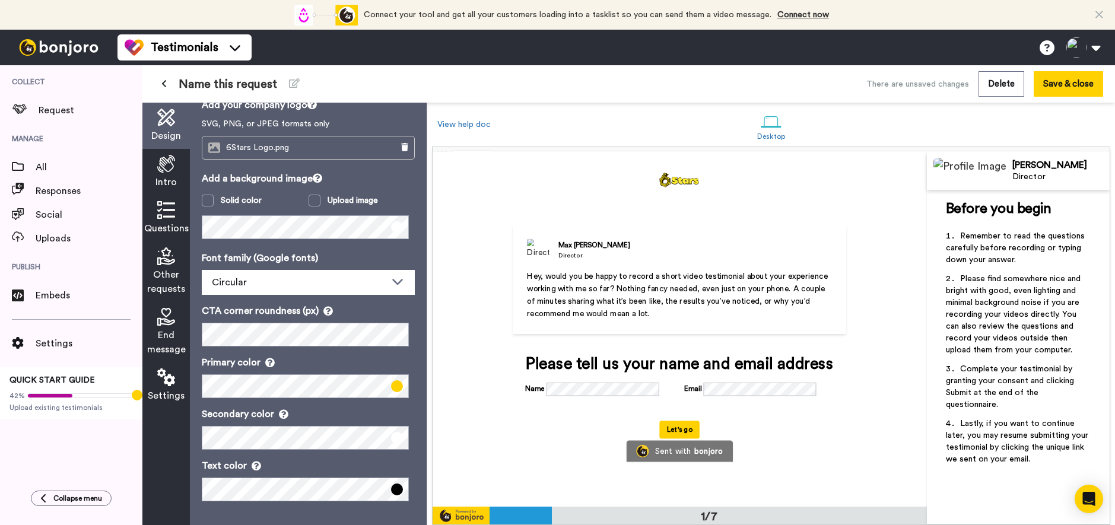
click at [168, 158] on icon at bounding box center [166, 164] width 18 height 18
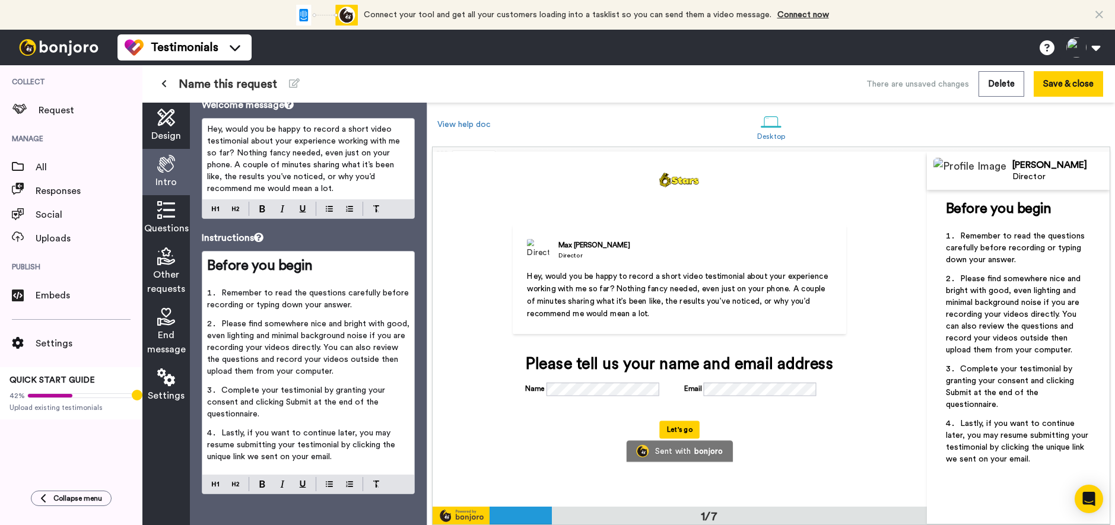
scroll to position [0, 0]
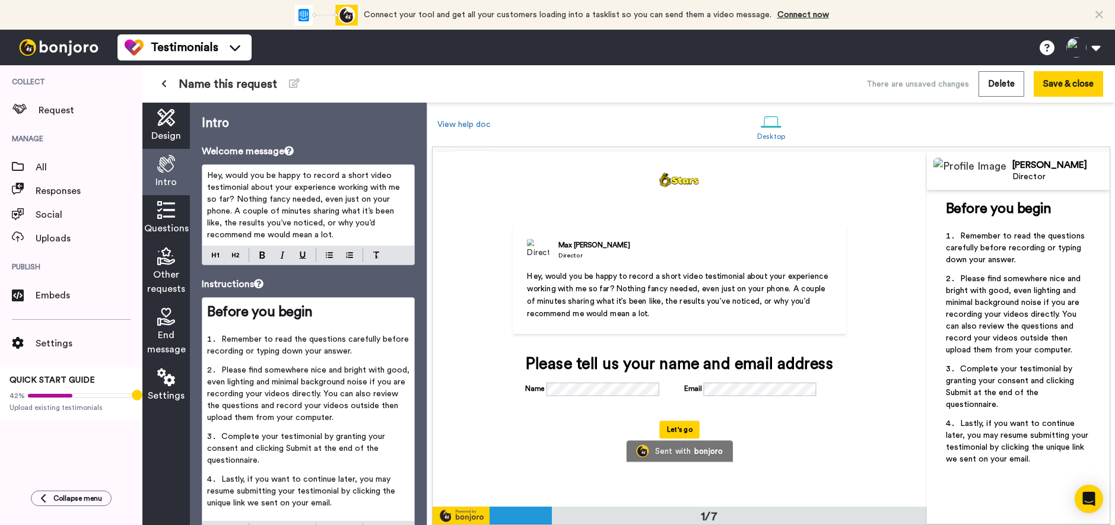
click at [174, 237] on div "Questions" at bounding box center [165, 218] width 47 height 46
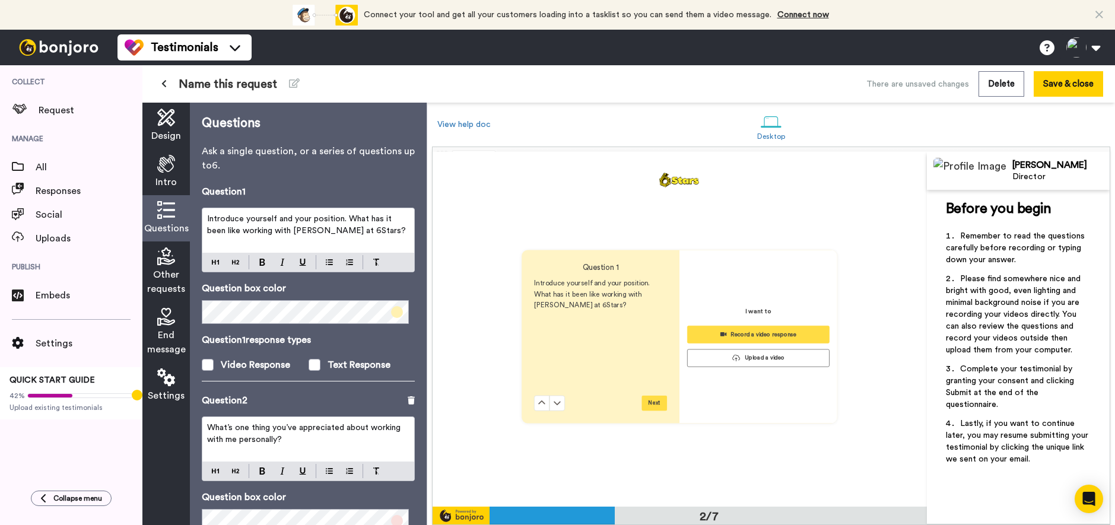
scroll to position [355, 0]
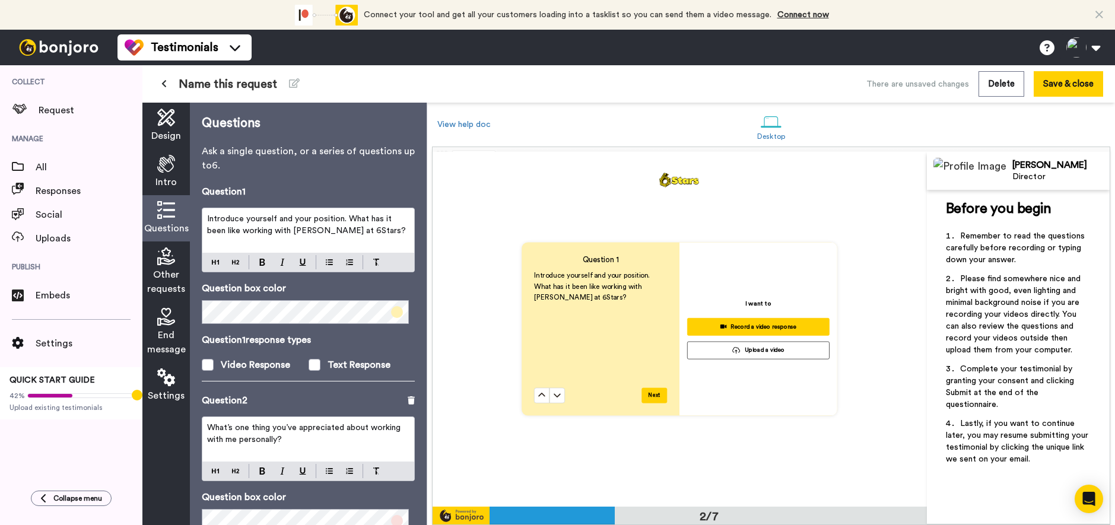
click at [180, 252] on div "Other requests" at bounding box center [165, 271] width 47 height 61
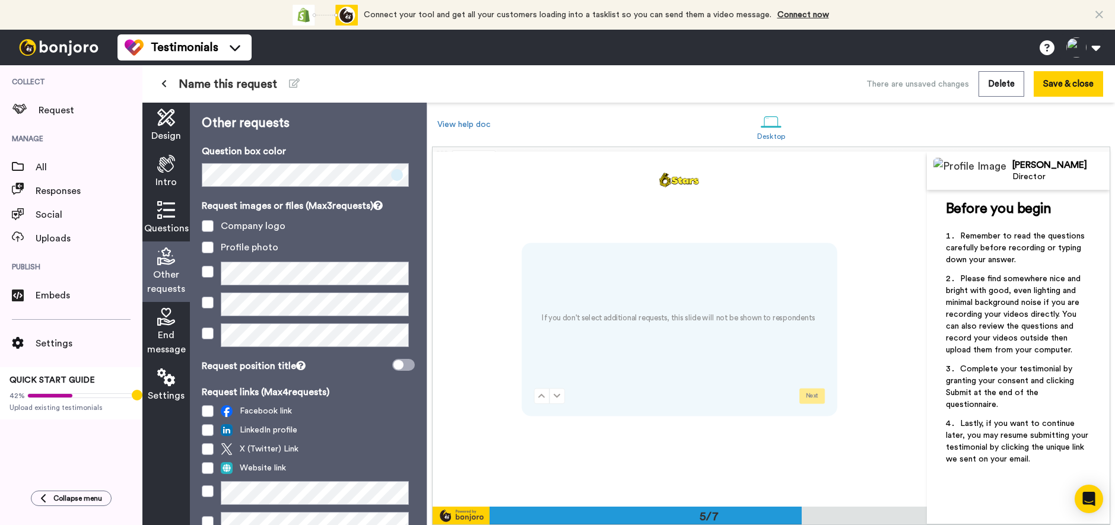
scroll to position [1418, 0]
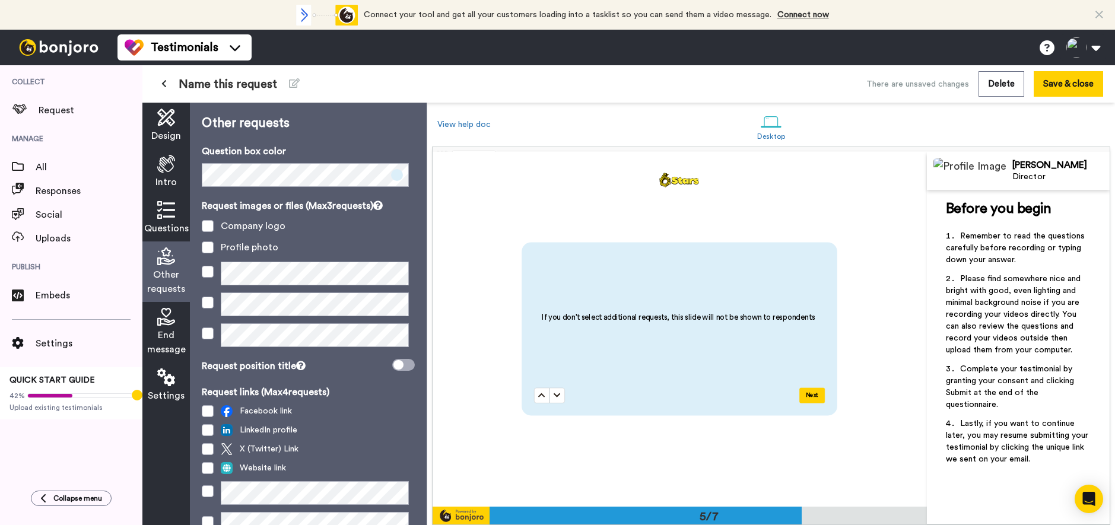
click at [179, 326] on div "End message" at bounding box center [165, 332] width 47 height 61
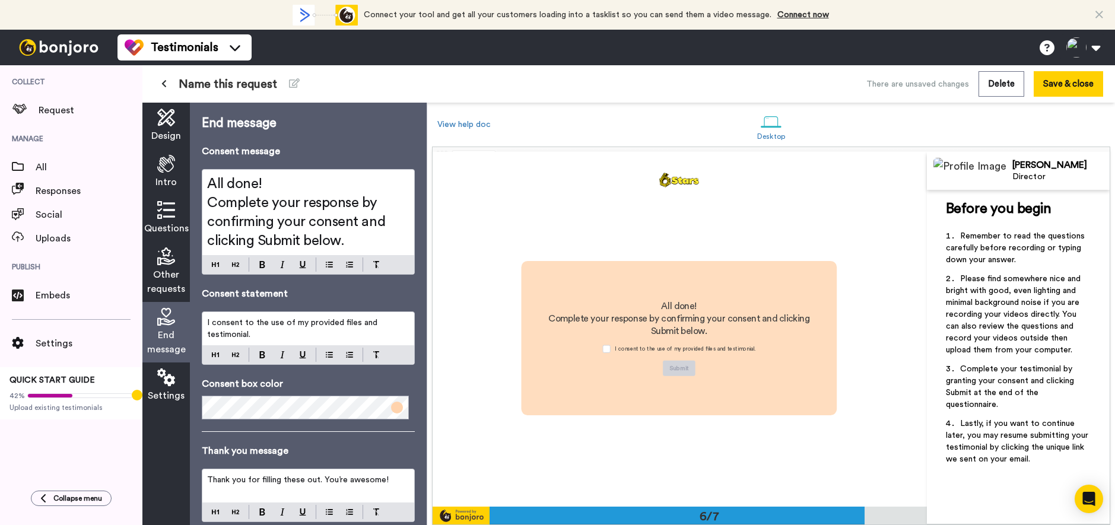
click at [170, 382] on icon at bounding box center [166, 377] width 18 height 18
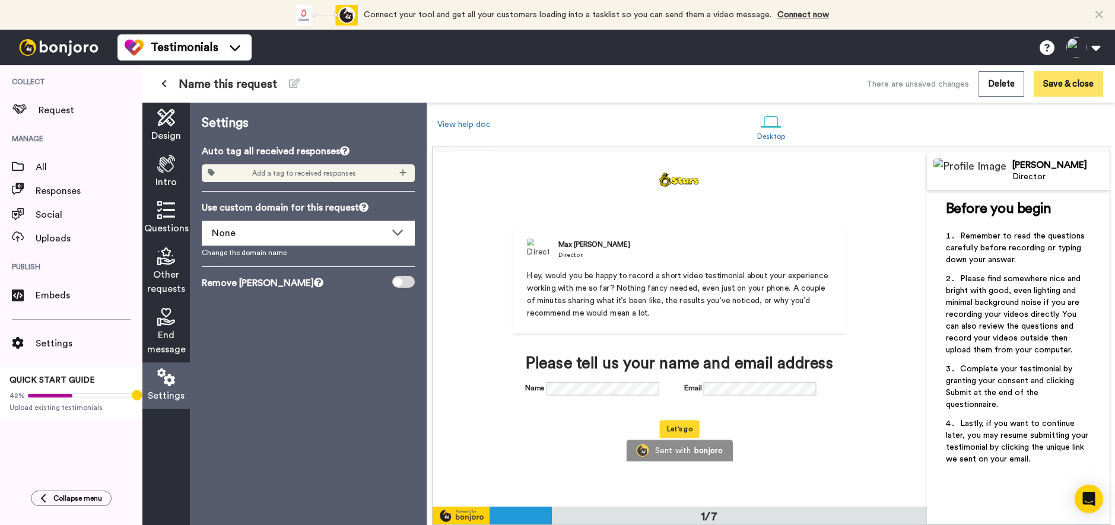
scroll to position [0, 0]
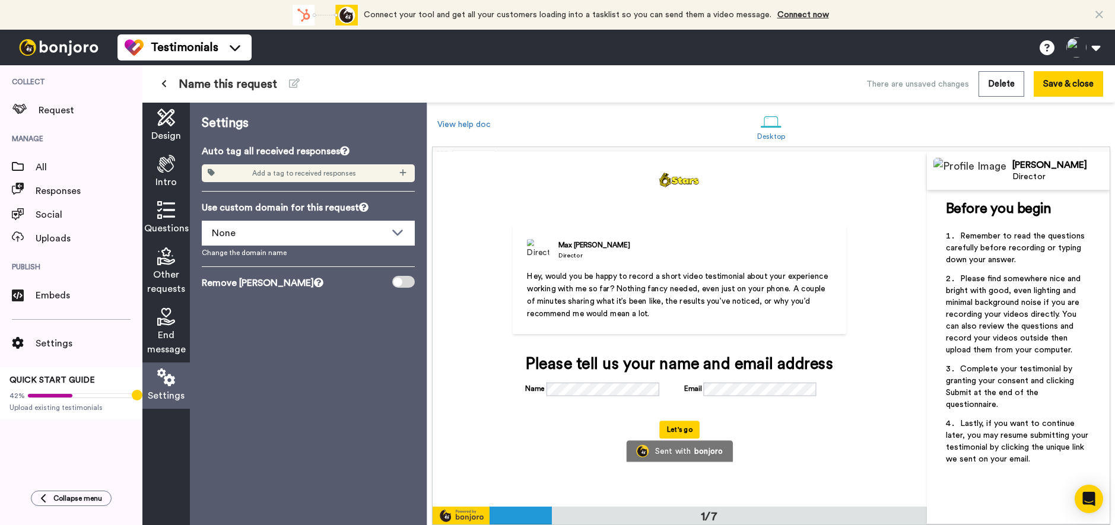
click at [272, 85] on span "Name this request" at bounding box center [228, 84] width 98 height 17
click at [295, 86] on icon at bounding box center [294, 82] width 11 height 9
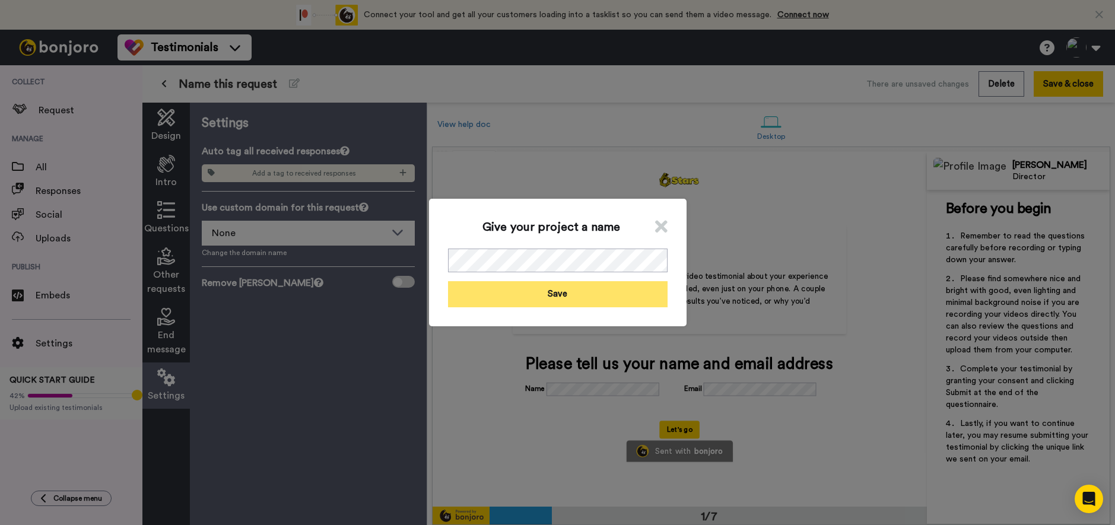
click at [591, 305] on button "Save" at bounding box center [557, 294] width 219 height 26
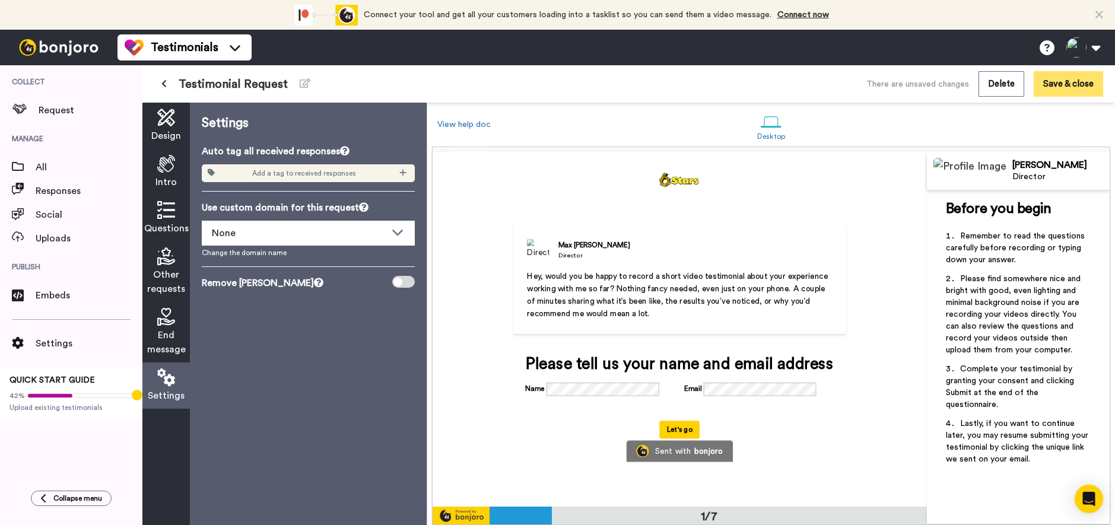
click at [1077, 84] on button "Save & close" at bounding box center [1067, 84] width 69 height 26
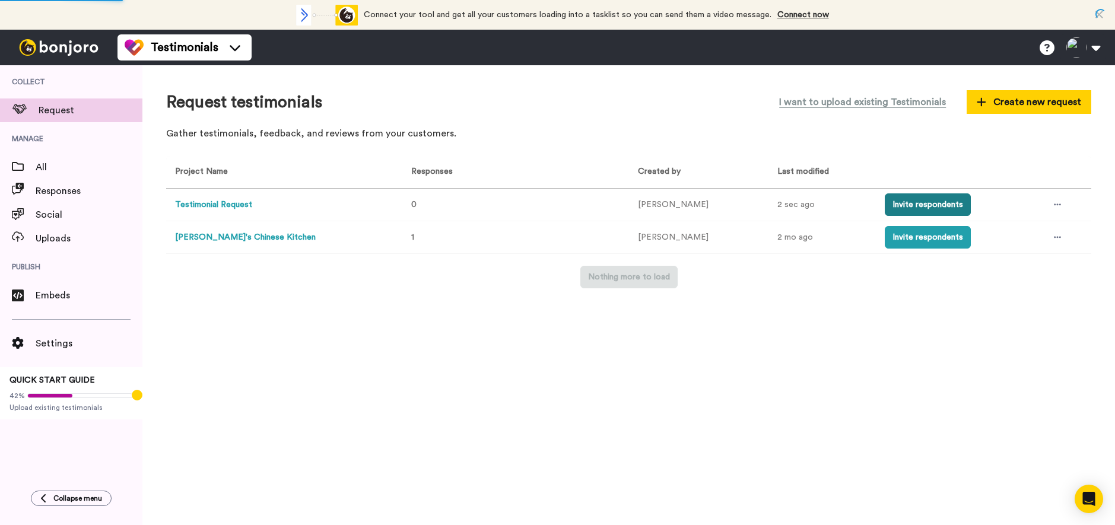
click at [911, 206] on button "Invite respondents" at bounding box center [927, 204] width 86 height 23
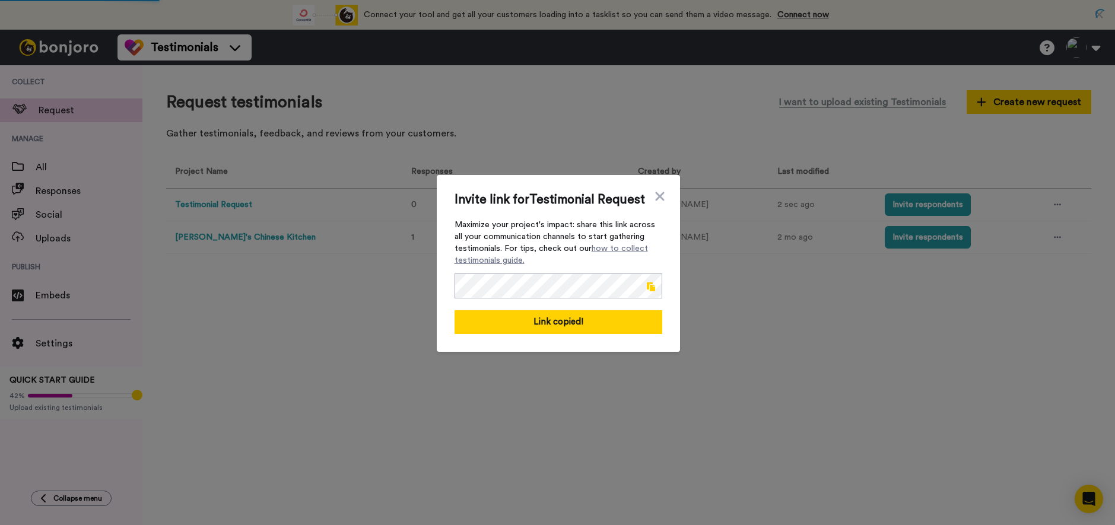
click at [483, 374] on div "Invite link for Testimonial Request Maximize your project's impact: share this …" at bounding box center [557, 262] width 1115 height 525
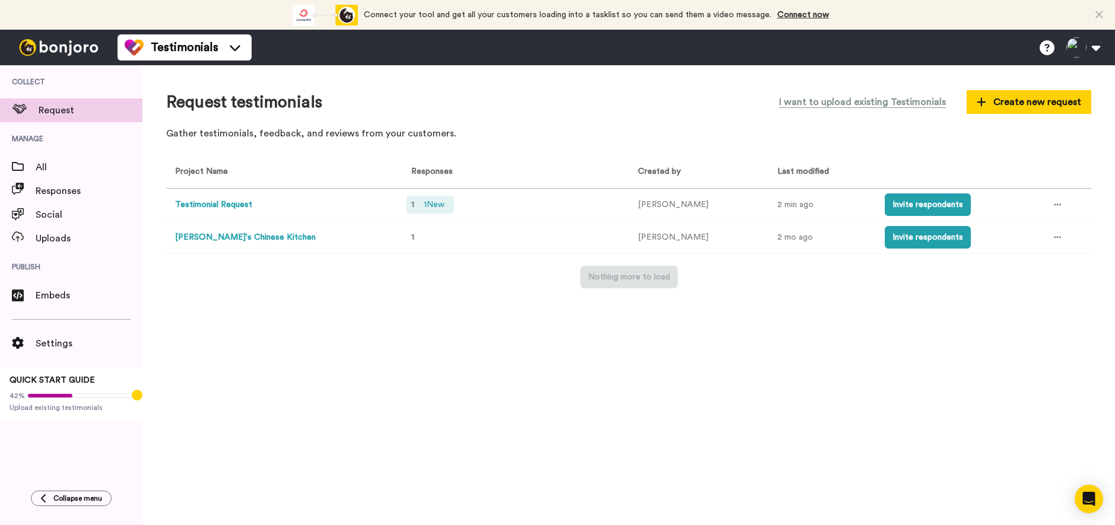
click at [422, 203] on span "1 New" at bounding box center [434, 204] width 30 height 13
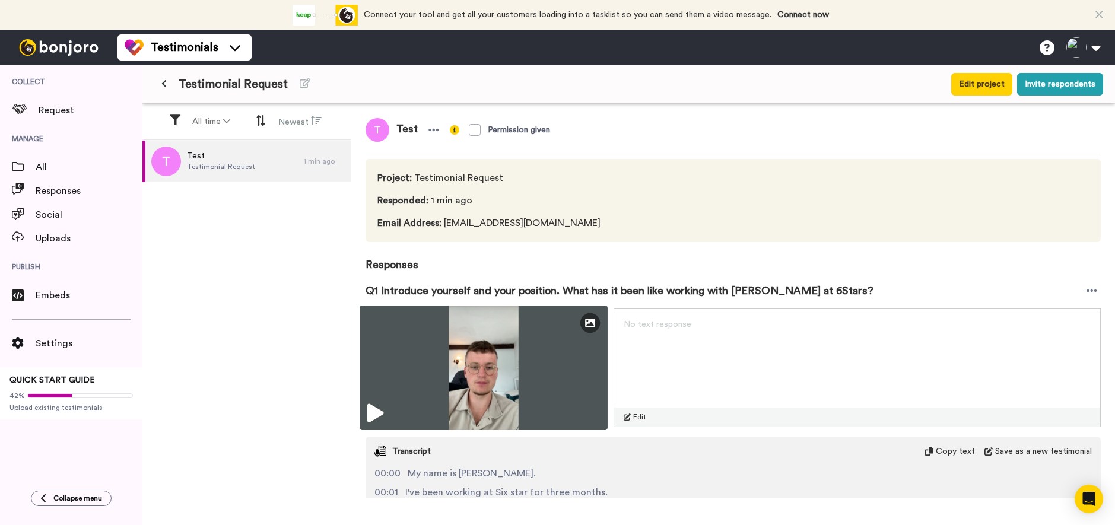
click at [377, 405] on icon at bounding box center [375, 413] width 16 height 19
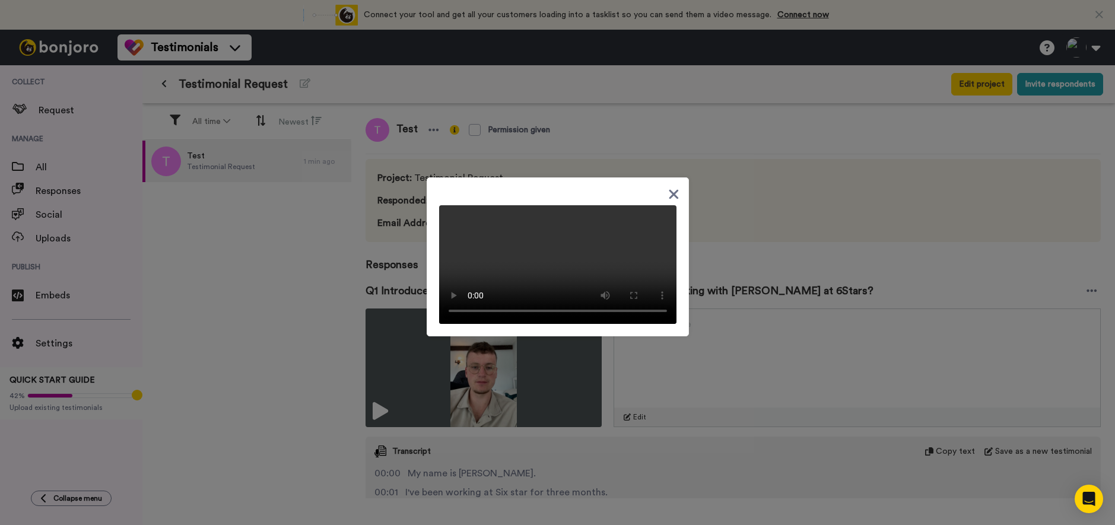
click at [715, 375] on div at bounding box center [557, 262] width 1115 height 525
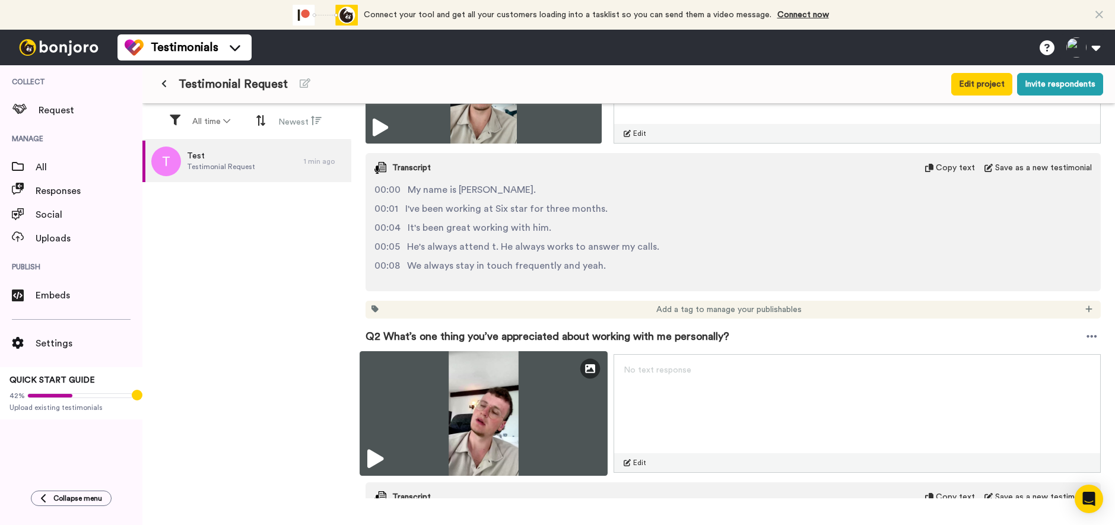
scroll to position [356, 0]
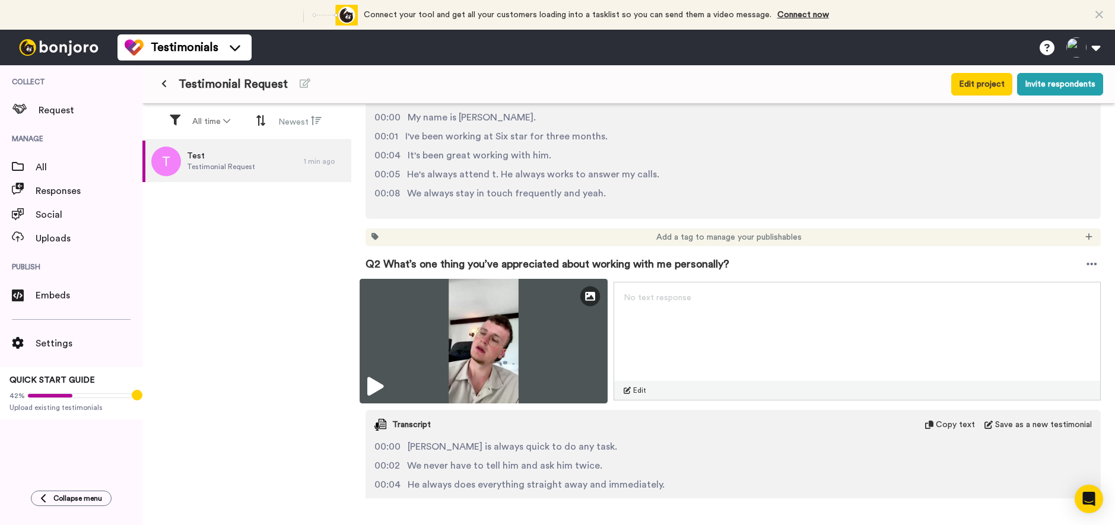
click at [391, 383] on img at bounding box center [483, 341] width 248 height 125
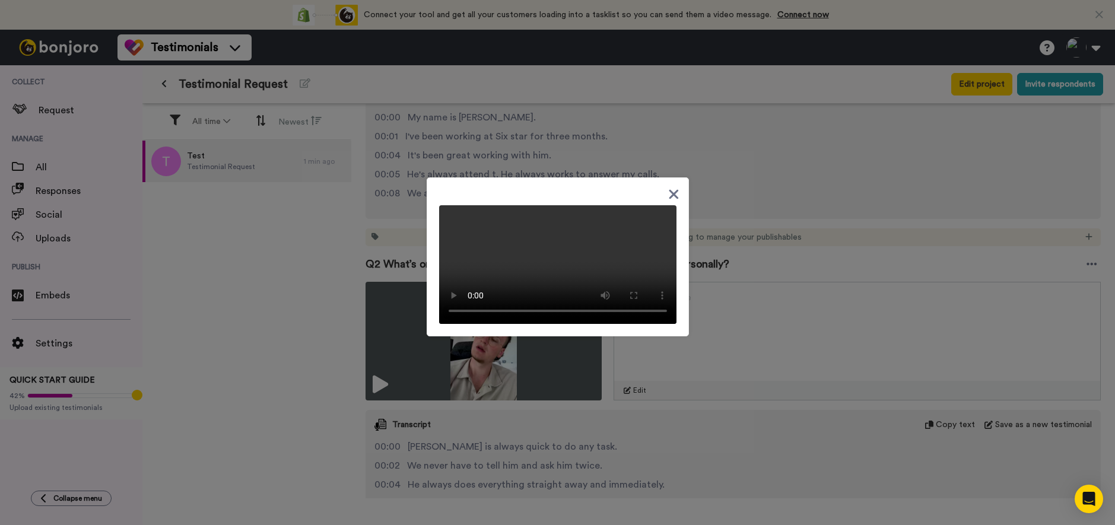
click at [347, 279] on div at bounding box center [557, 262] width 1115 height 525
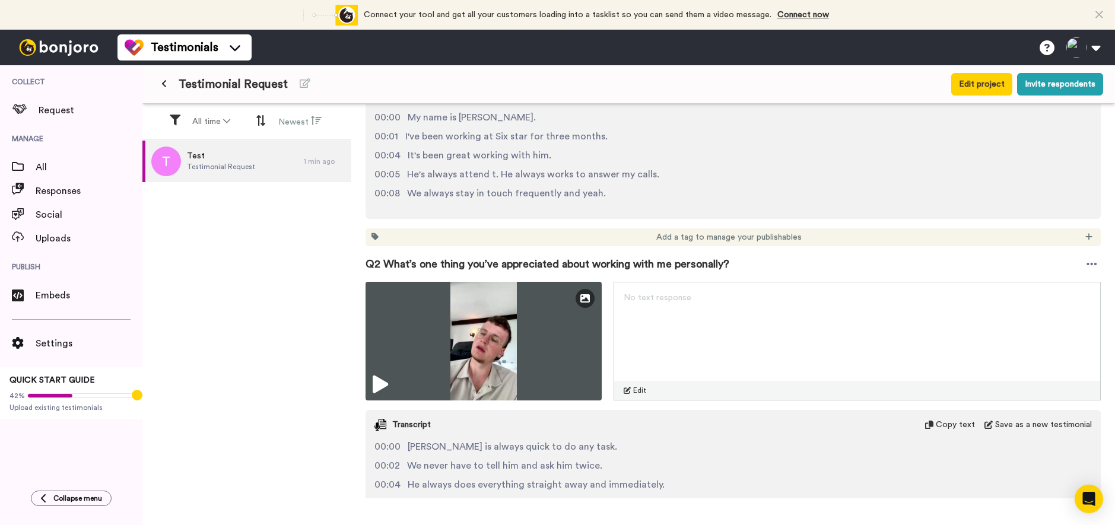
scroll to position [693, 0]
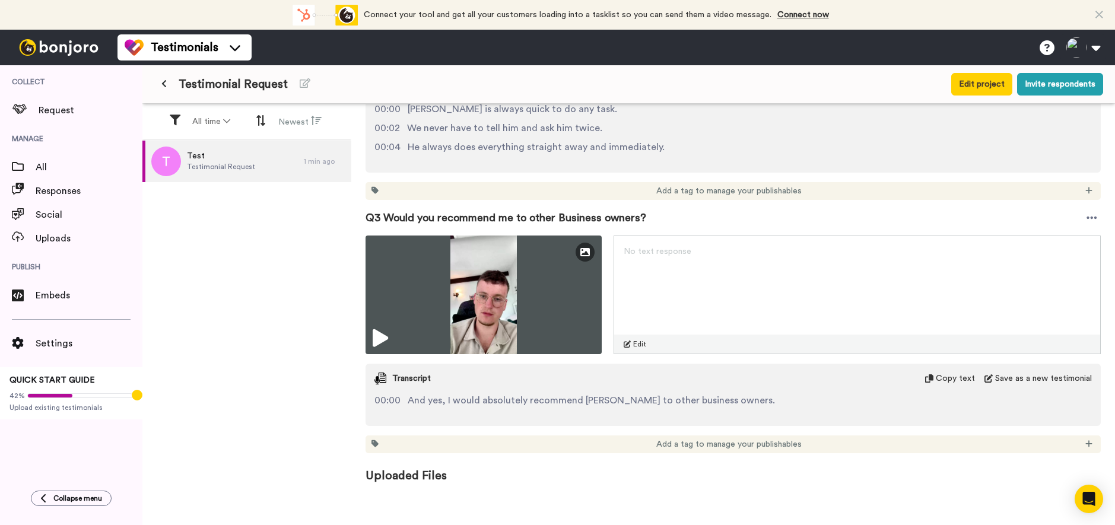
click at [163, 85] on icon at bounding box center [163, 83] width 5 height 8
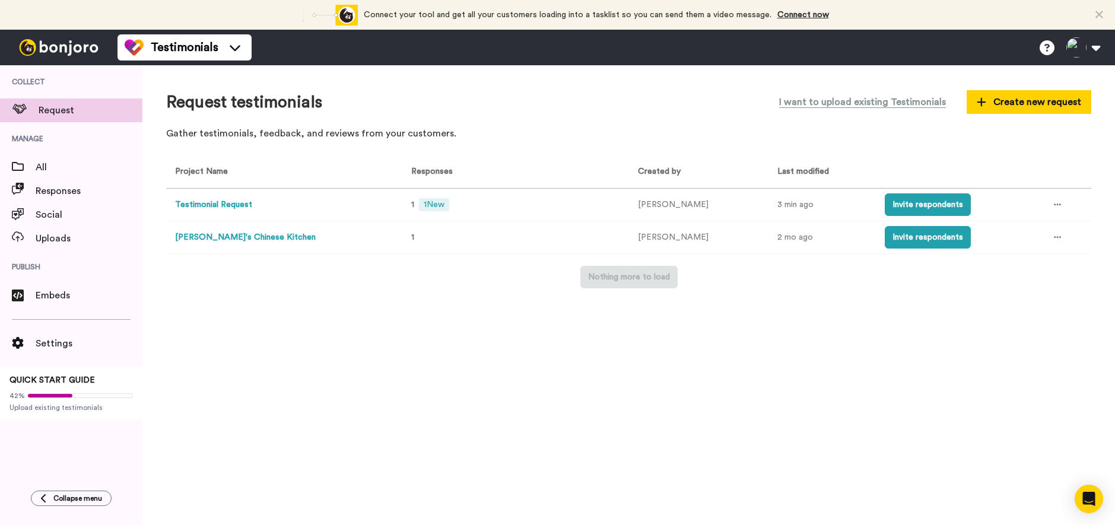
click at [228, 203] on button "Testimonial Request" at bounding box center [213, 205] width 77 height 12
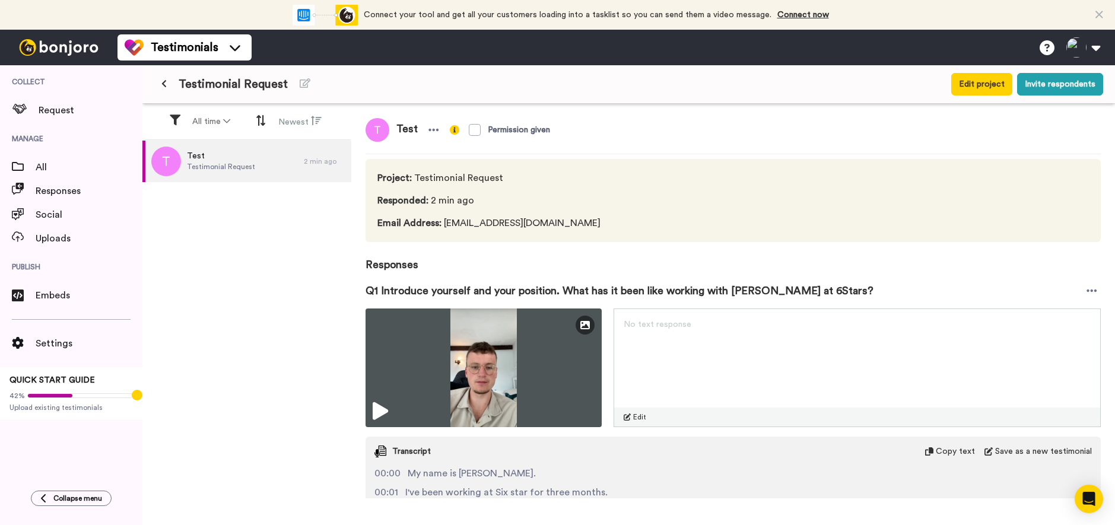
click at [164, 84] on icon at bounding box center [163, 83] width 5 height 8
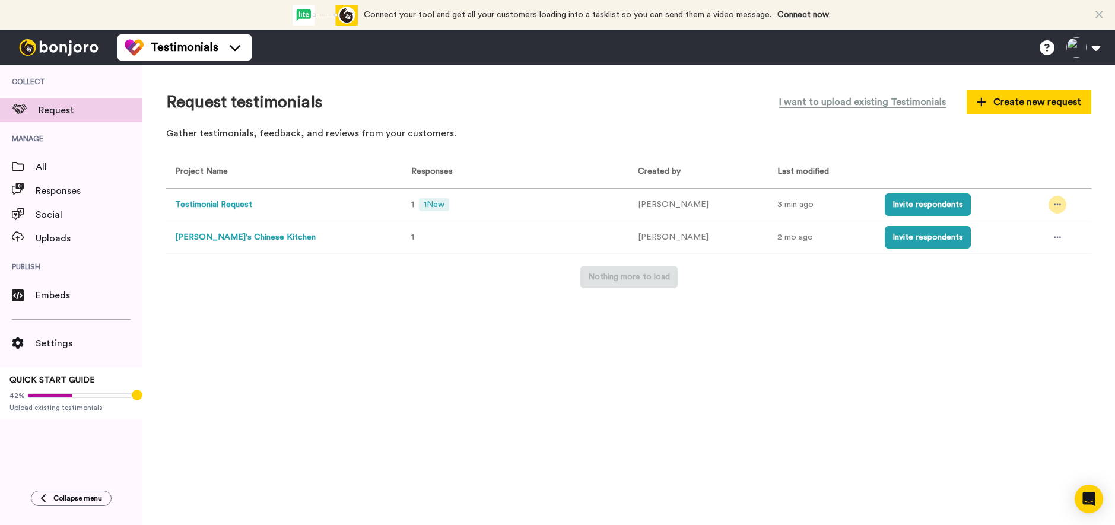
click at [1055, 203] on div at bounding box center [1057, 205] width 18 height 18
click at [1026, 285] on li "Edit project" at bounding box center [1026, 292] width 100 height 21
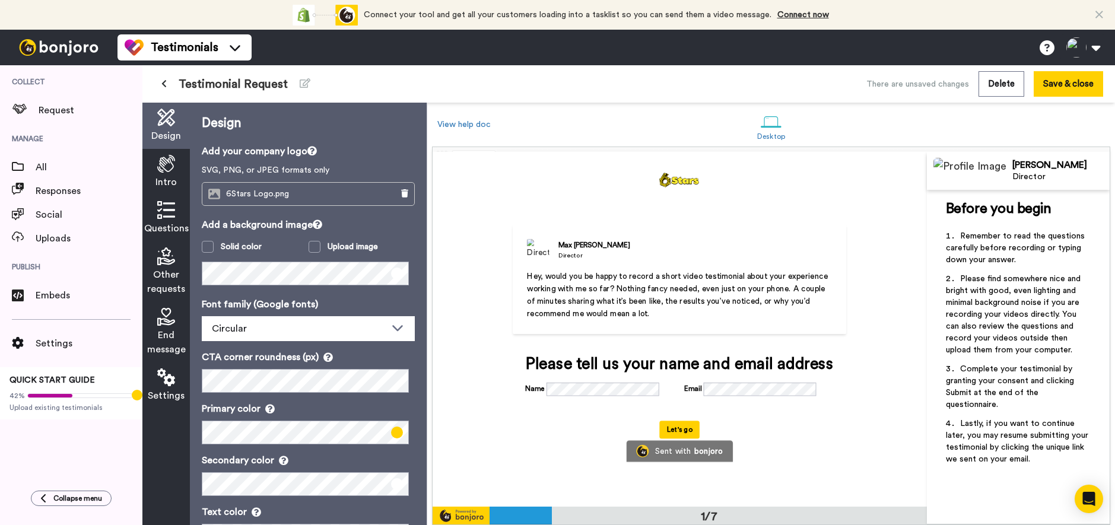
click at [158, 211] on icon at bounding box center [166, 210] width 18 height 18
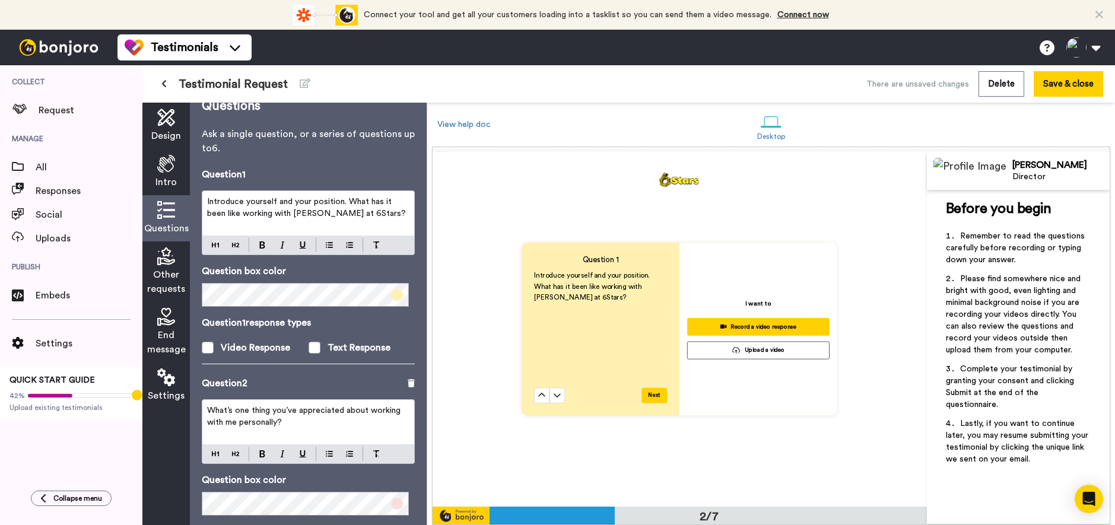
scroll to position [59, 0]
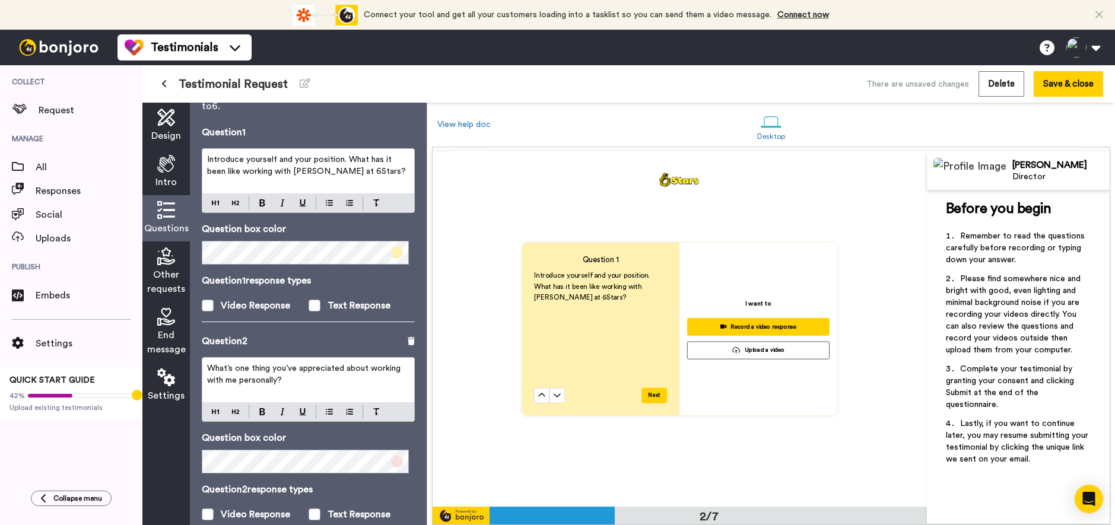
click at [411, 345] on div "Questions Ask a single question, or a series of questions up to 6 . Question 1 …" at bounding box center [308, 314] width 237 height 422
click at [409, 343] on div "Questions Ask a single question, or a series of questions up to 6 . Question 1 …" at bounding box center [308, 314] width 237 height 422
click at [407, 343] on icon at bounding box center [410, 341] width 7 height 8
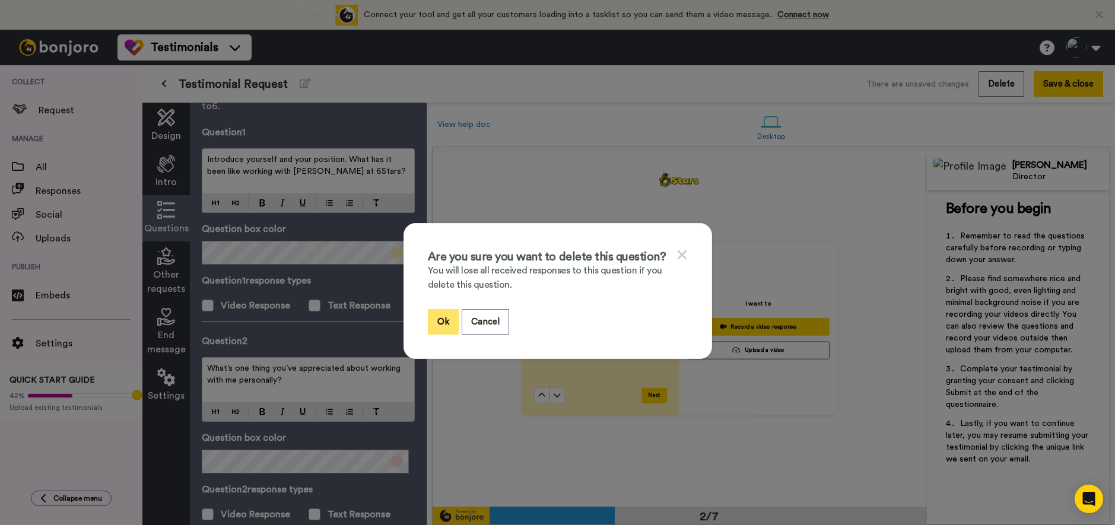
click at [440, 316] on button "Ok" at bounding box center [443, 322] width 31 height 26
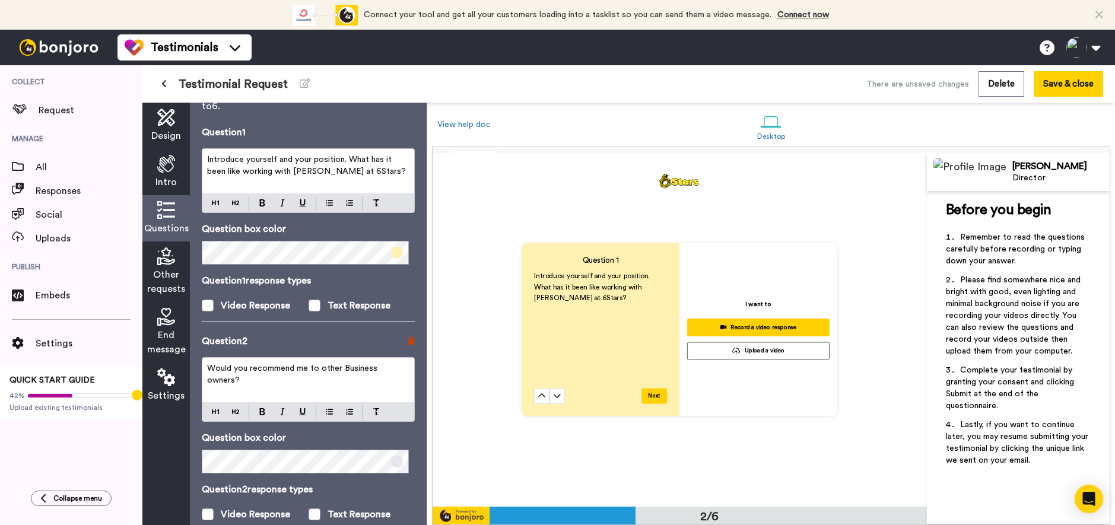
click at [407, 339] on icon at bounding box center [410, 341] width 7 height 8
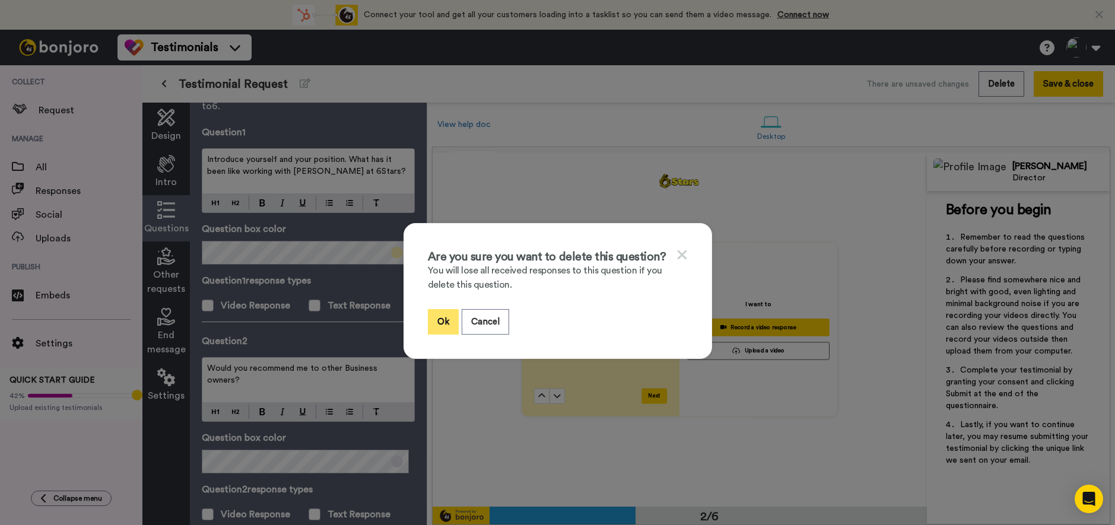
click at [430, 322] on button "Ok" at bounding box center [443, 322] width 31 height 26
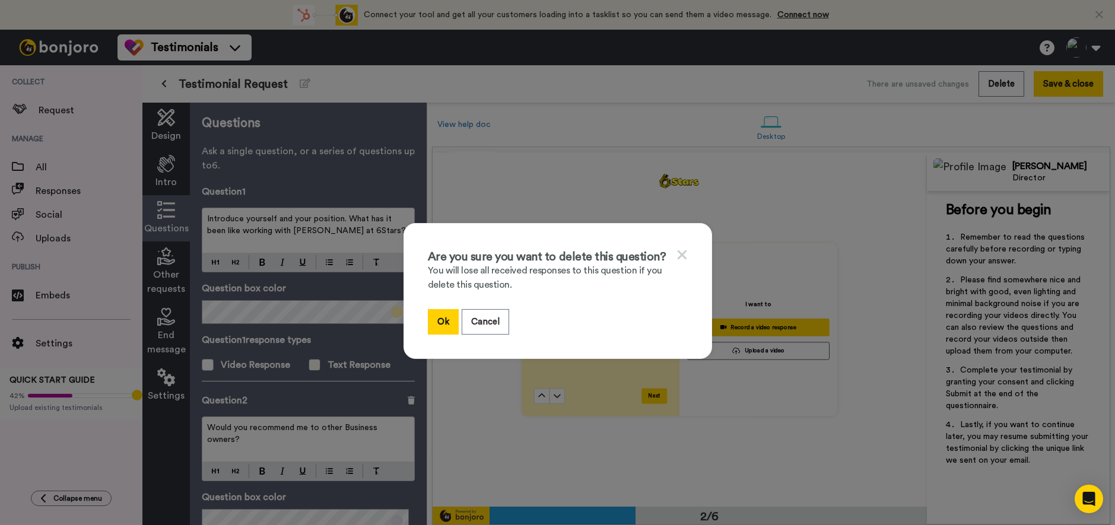
scroll to position [352, 0]
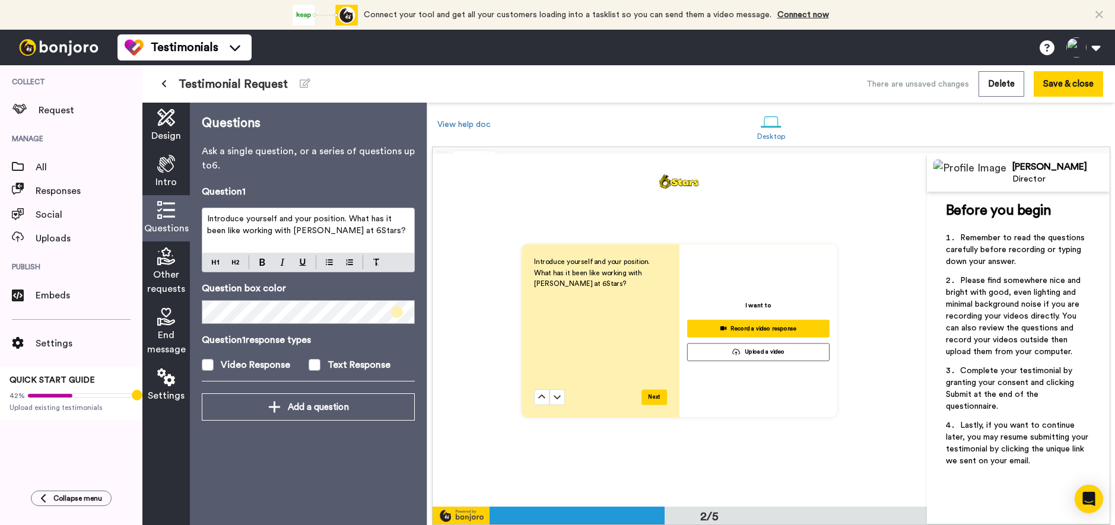
click at [355, 233] on p "Introduce yourself and your position. What has it been like working with Max at…" at bounding box center [308, 225] width 202 height 24
click at [346, 217] on span "Introduce yourself and your position. What has it been like working with Max at…" at bounding box center [306, 225] width 199 height 20
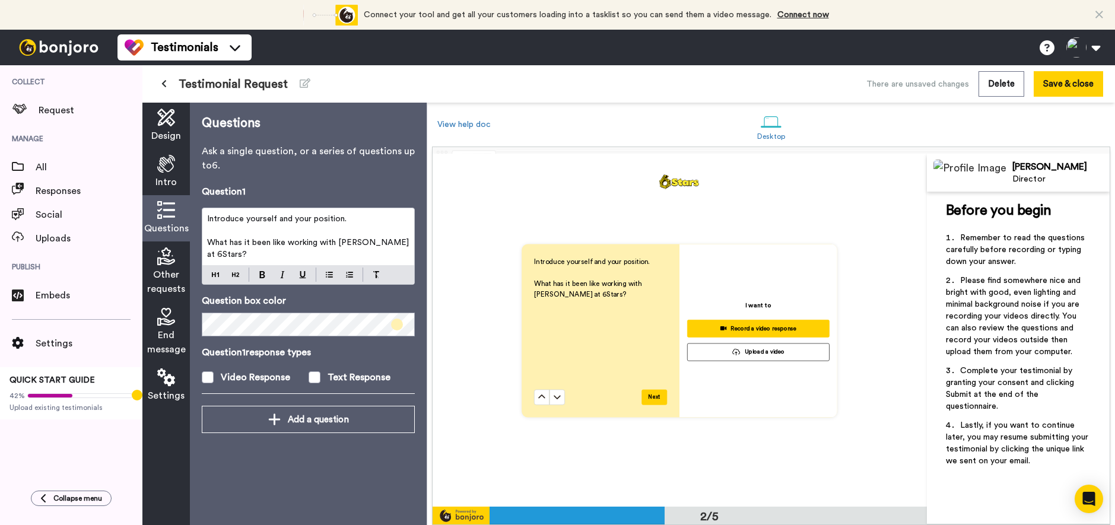
click at [396, 247] on p "What has it been like working with Max at 6Stars?" at bounding box center [308, 249] width 202 height 24
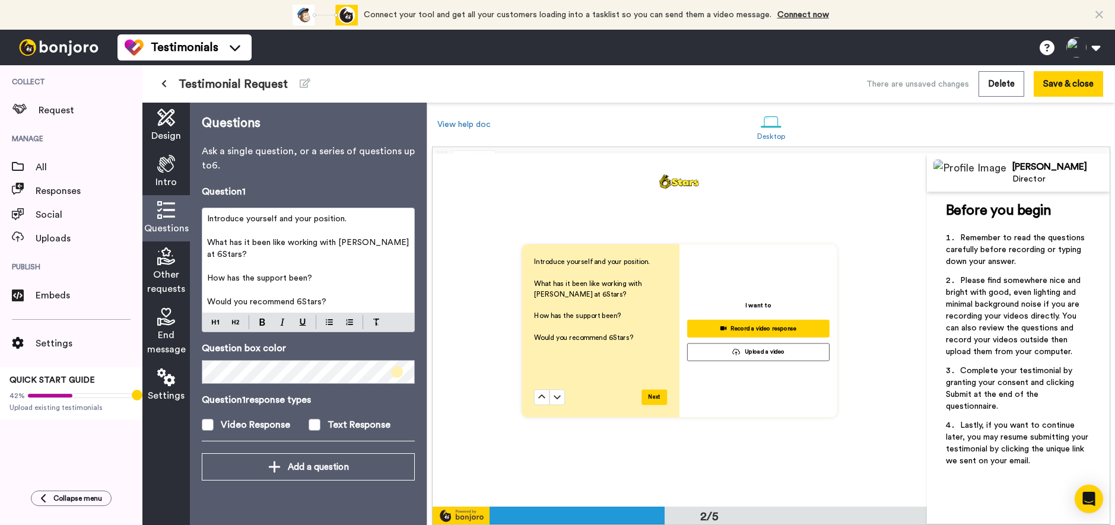
click at [355, 284] on p "﻿" at bounding box center [308, 290] width 202 height 12
click at [1066, 84] on button "Save & close" at bounding box center [1067, 84] width 69 height 26
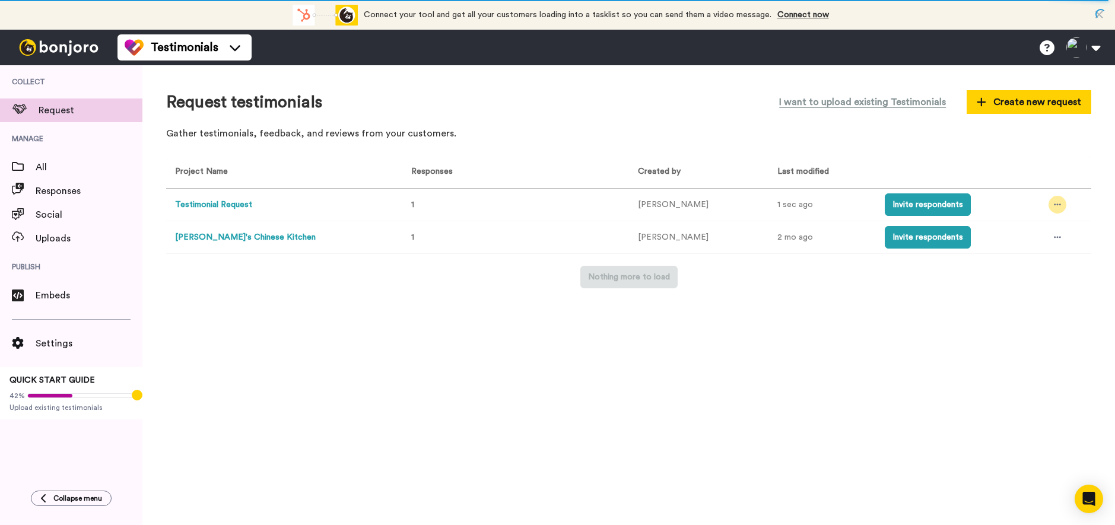
click at [1053, 202] on icon at bounding box center [1056, 204] width 7 height 8
click at [1028, 249] on span "Invite link" at bounding box center [1018, 249] width 35 height 8
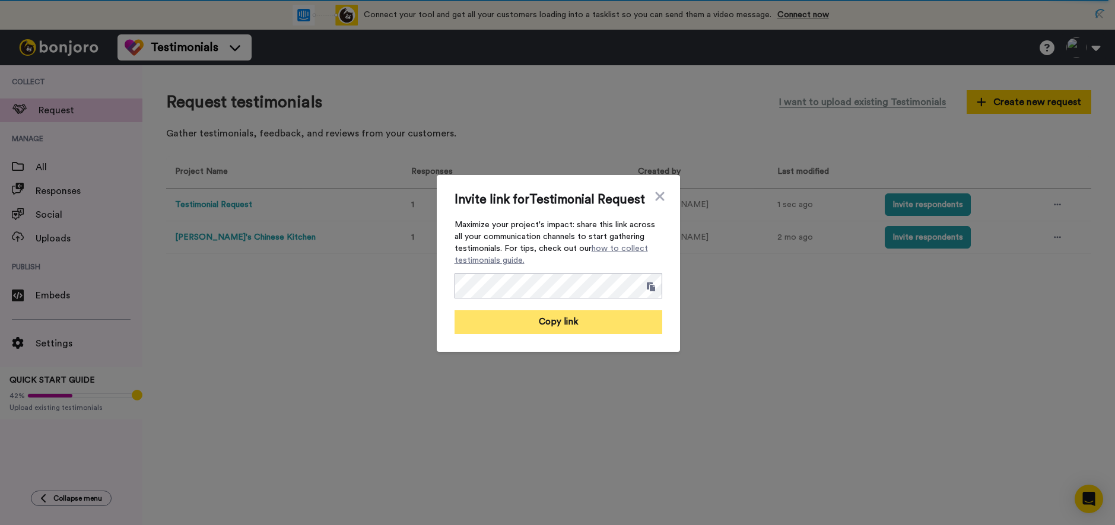
click at [559, 327] on button "Copy link" at bounding box center [558, 322] width 208 height 24
click at [612, 401] on div "Invite link for Testimonial Request Maximize your project's impact: share this …" at bounding box center [557, 262] width 1115 height 525
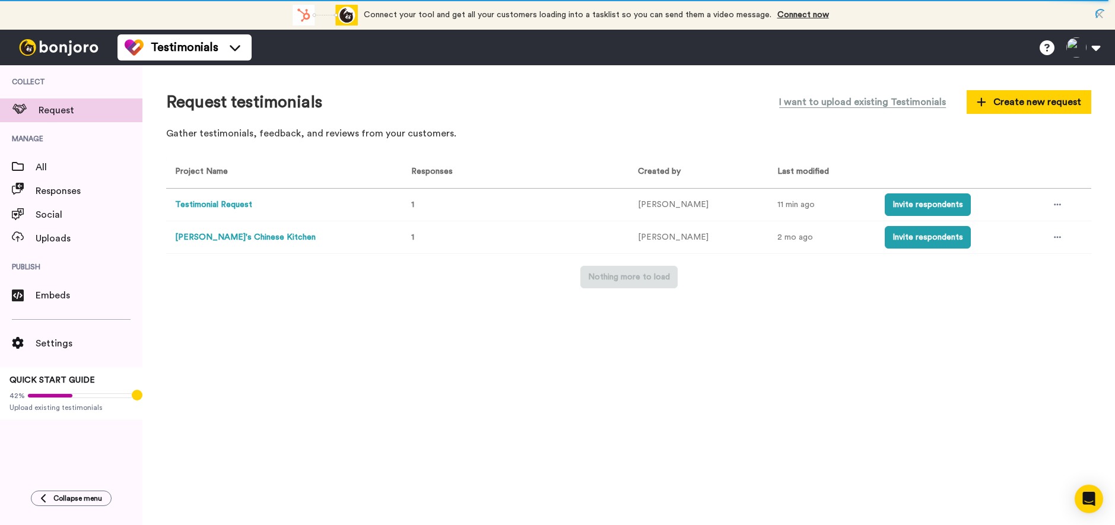
click at [224, 201] on button "Testimonial Request" at bounding box center [213, 205] width 77 height 12
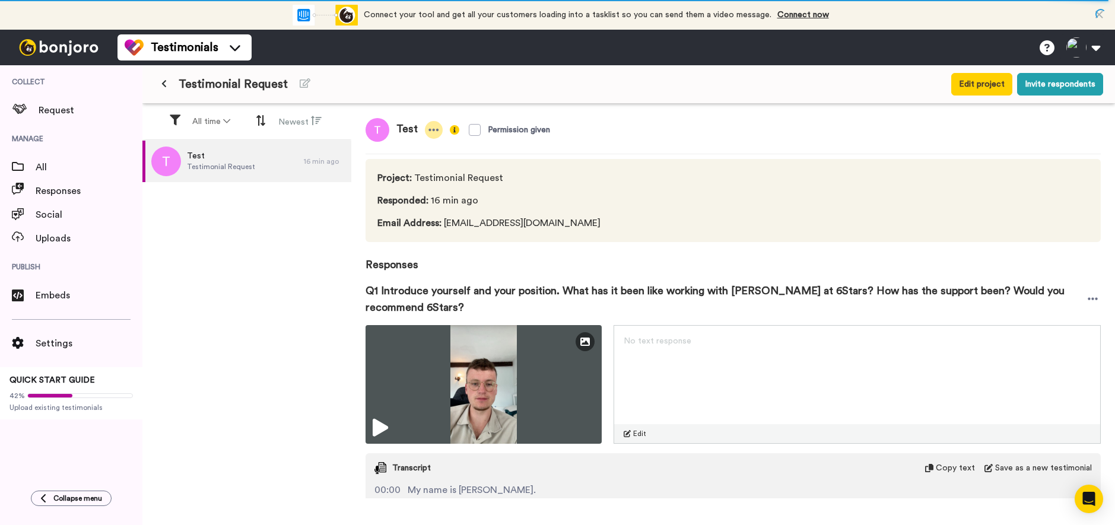
click at [434, 134] on icon at bounding box center [433, 130] width 11 height 12
click at [421, 165] on li "Delete response" at bounding box center [392, 166] width 101 height 17
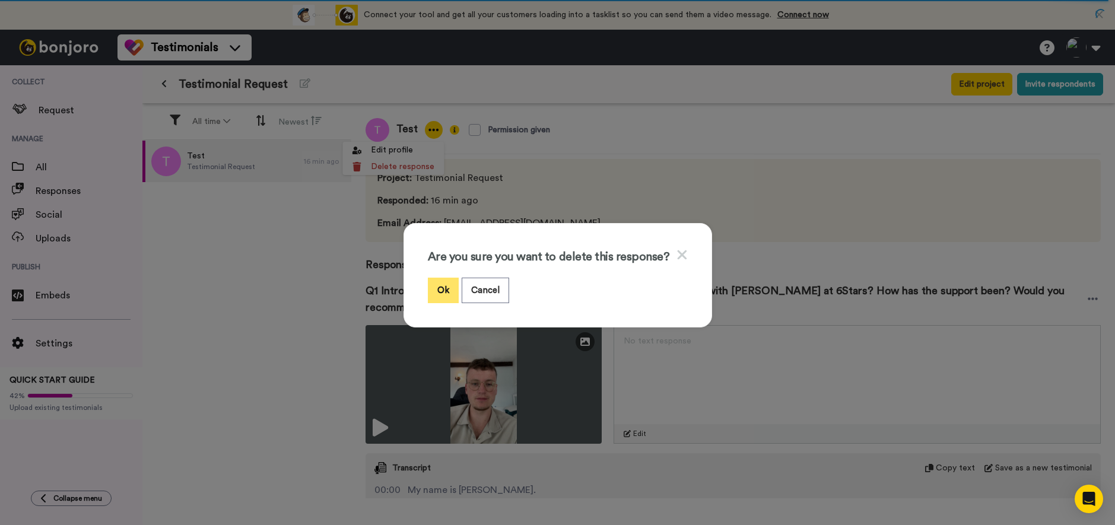
click at [439, 292] on button "Ok" at bounding box center [443, 291] width 31 height 26
